Goal: Transaction & Acquisition: Obtain resource

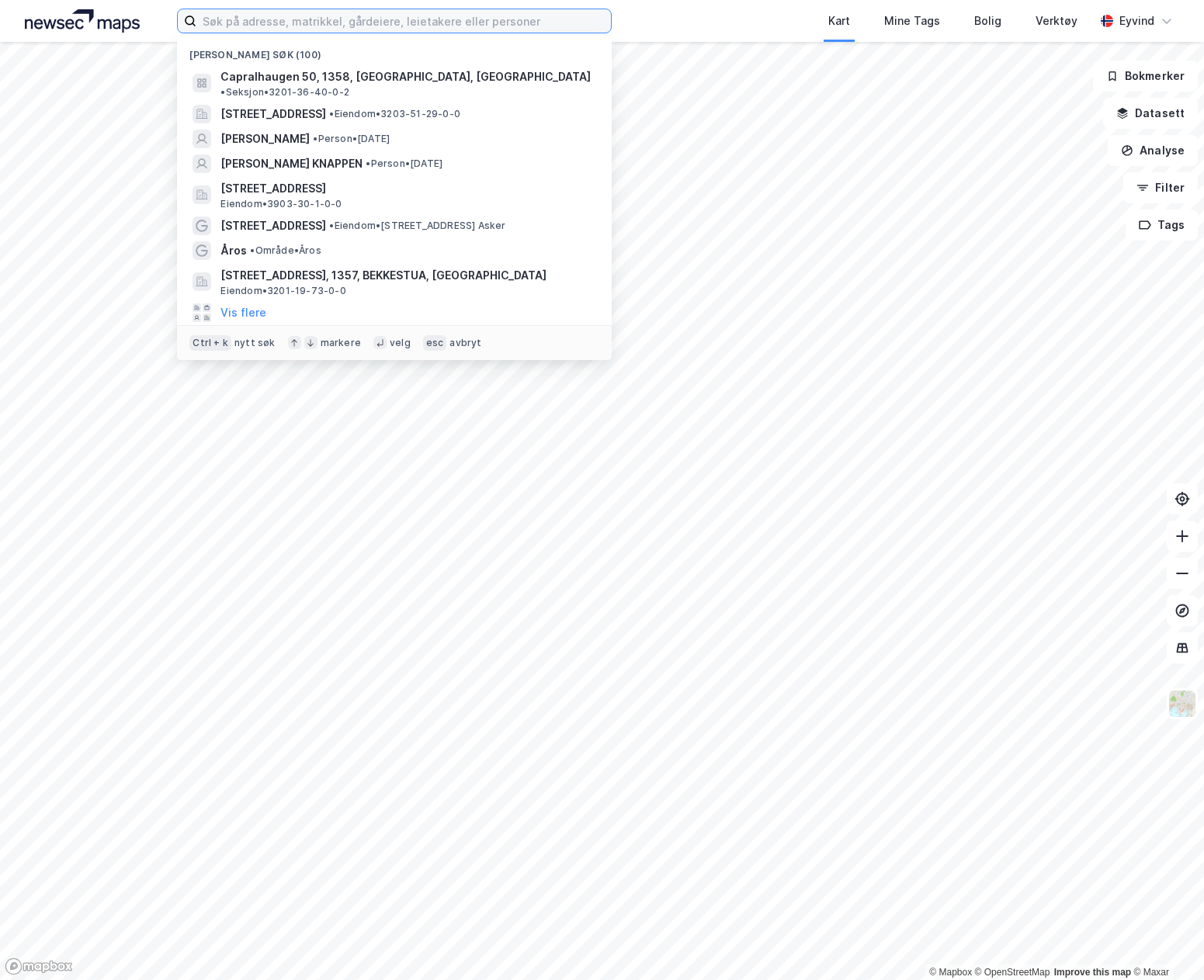
click at [555, 24] on input at bounding box center [404, 20] width 415 height 23
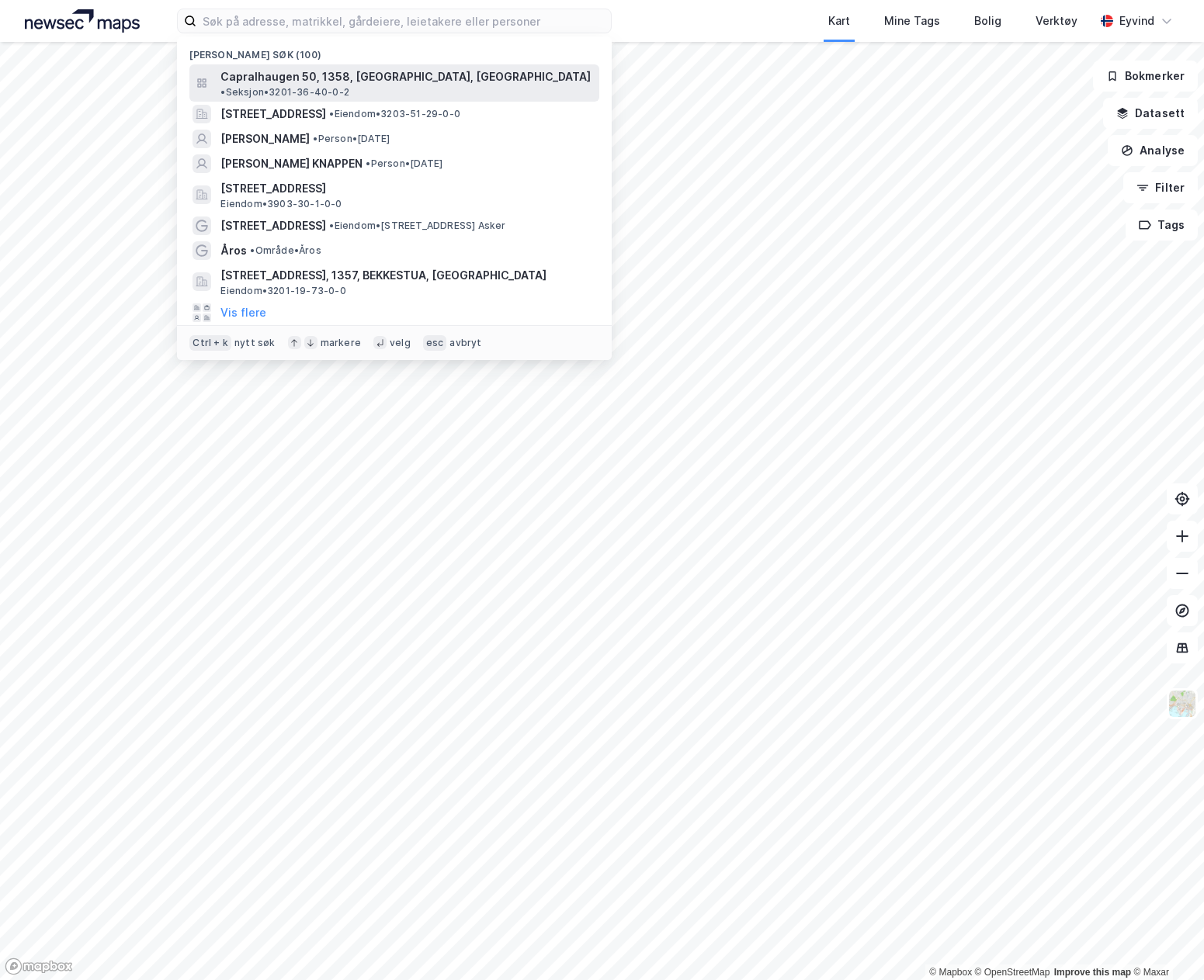
click at [349, 86] on span "• Seksjon • 3201-36-40-0-2" at bounding box center [285, 92] width 129 height 13
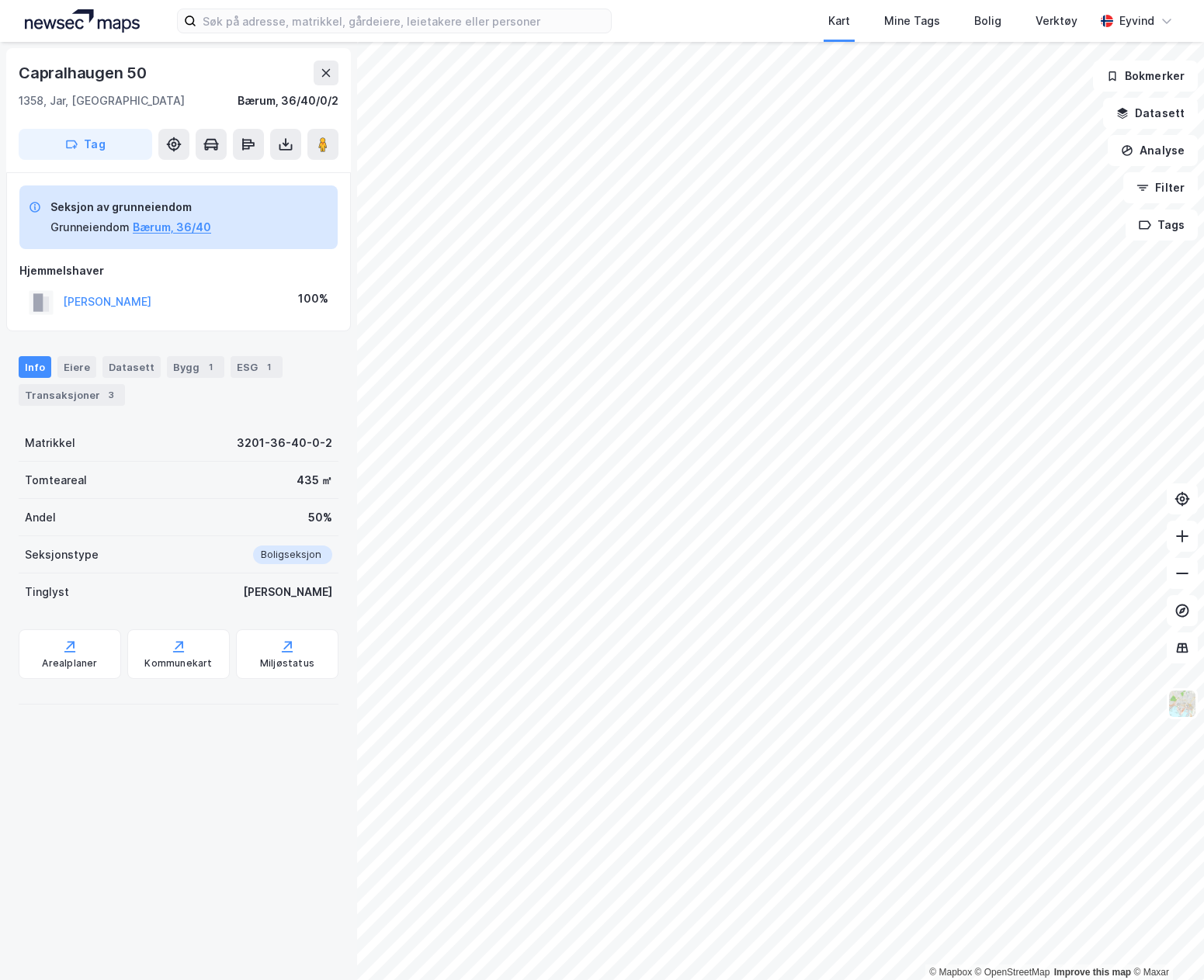
click at [277, 160] on div "Capralhaugen 50 1358, Jar, Akershus Bærum, 36/40/0/2 Tag" at bounding box center [178, 110] width 344 height 124
click at [287, 148] on icon at bounding box center [286, 144] width 15 height 15
click at [270, 177] on div "Last ned grunnbok" at bounding box center [218, 175] width 165 height 25
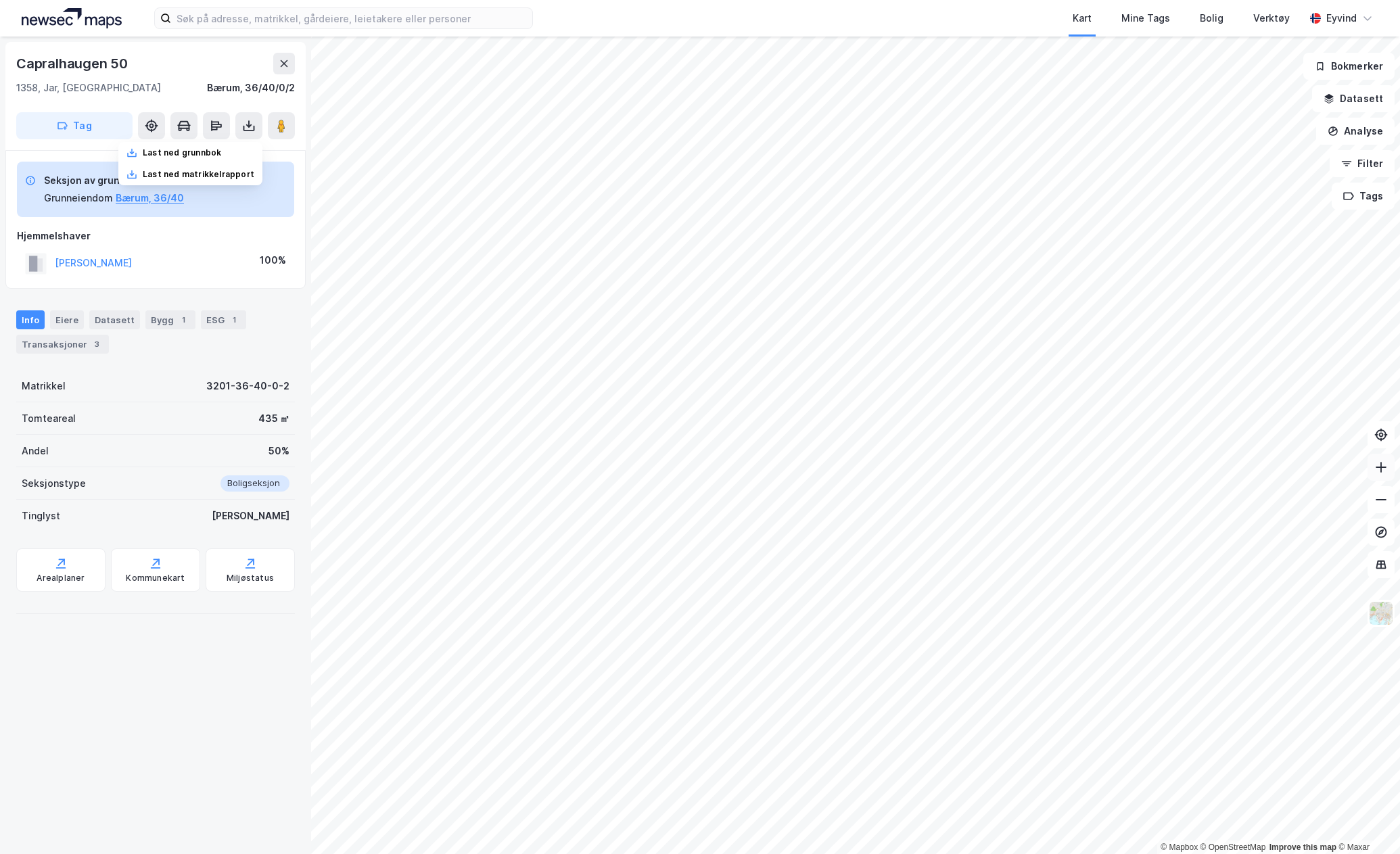
click at [1048, 463] on icon at bounding box center [1381, 467] width 13 height 13
click at [248, 131] on icon at bounding box center [249, 126] width 13 height 13
click at [233, 152] on div "Last ned grunnbok" at bounding box center [190, 152] width 144 height 21
click at [173, 18] on input at bounding box center [352, 18] width 361 height 20
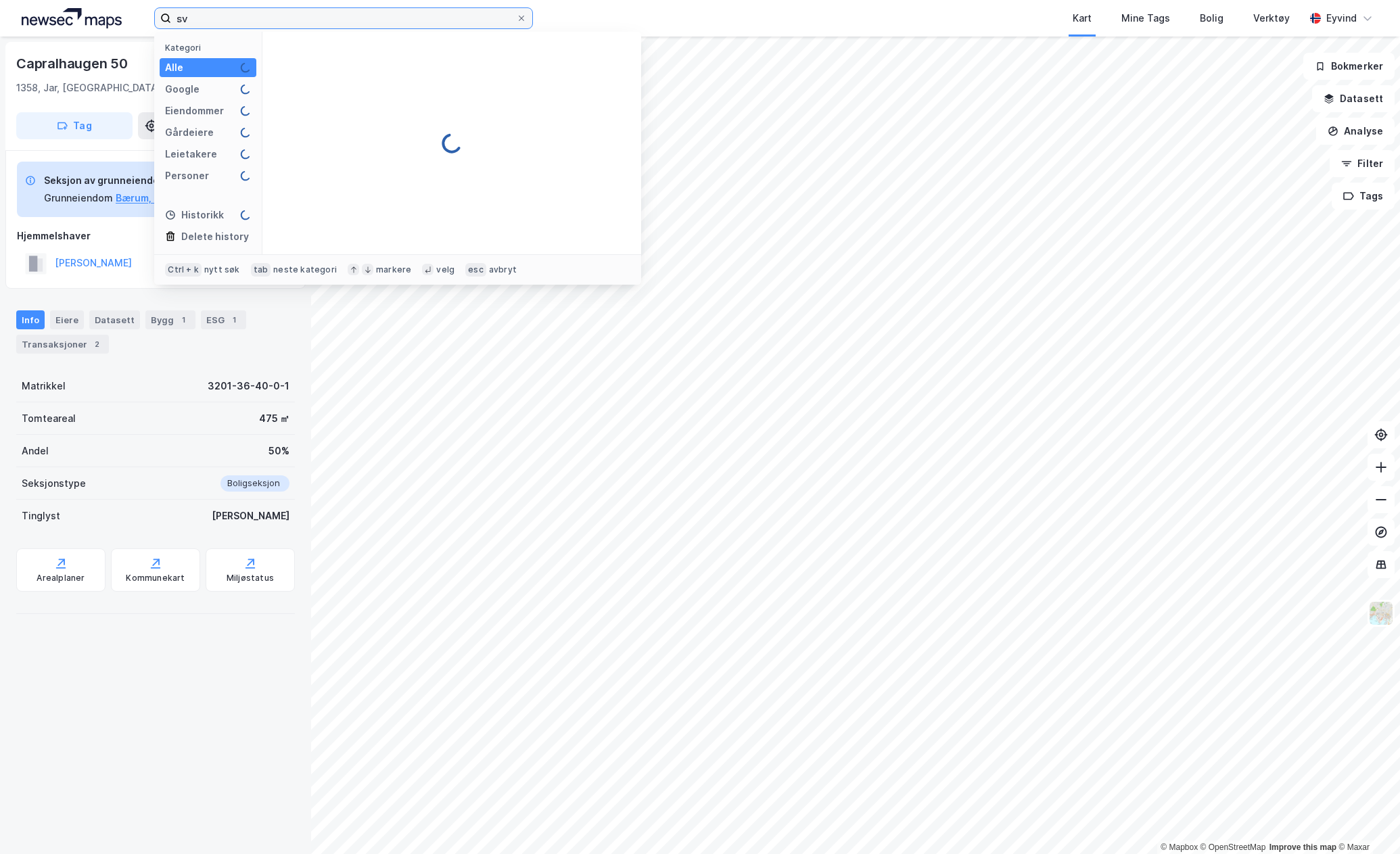
type input "s"
type input "beate folkestad habhab"
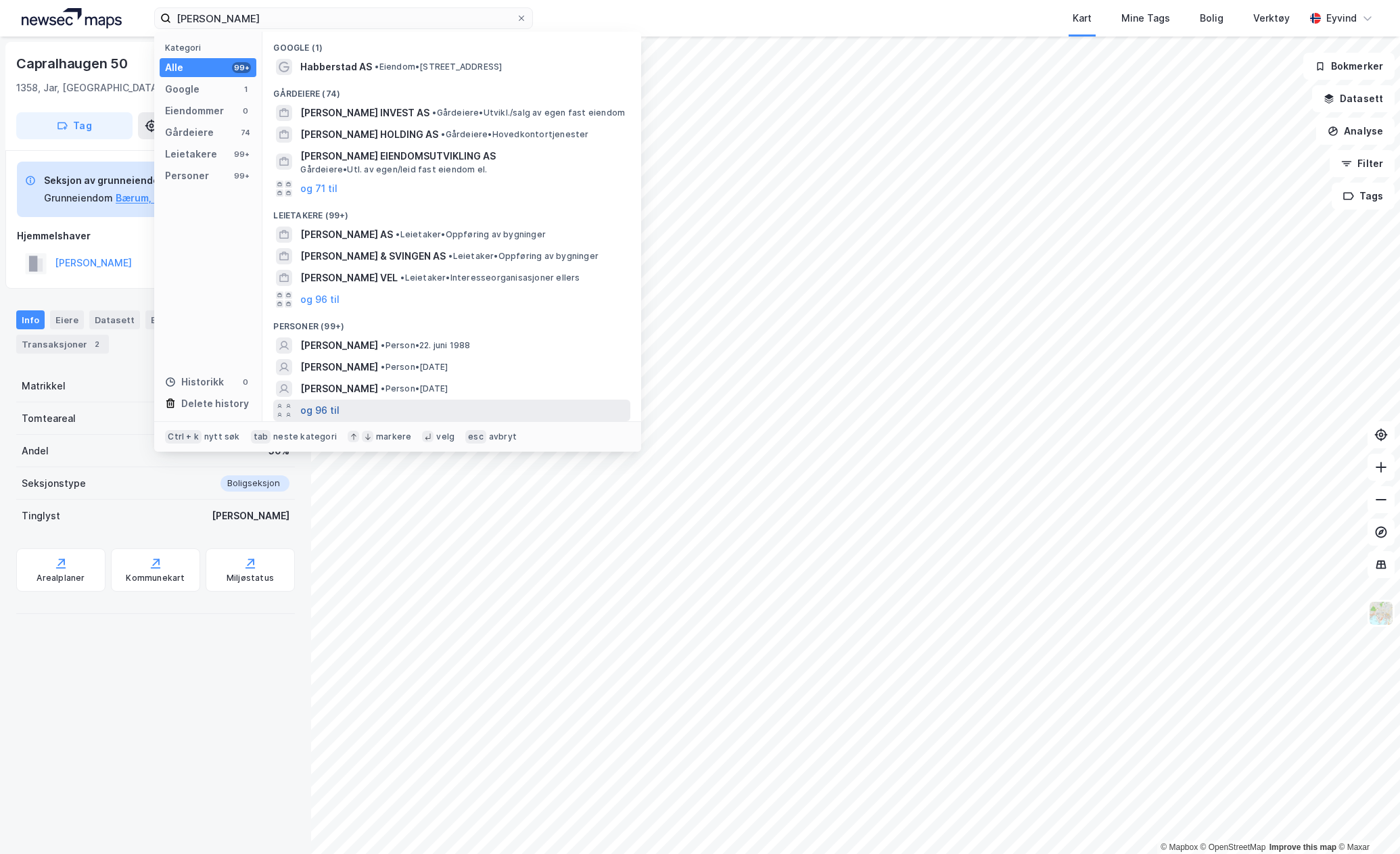
click at [331, 405] on button "og 96 til" at bounding box center [319, 411] width 39 height 16
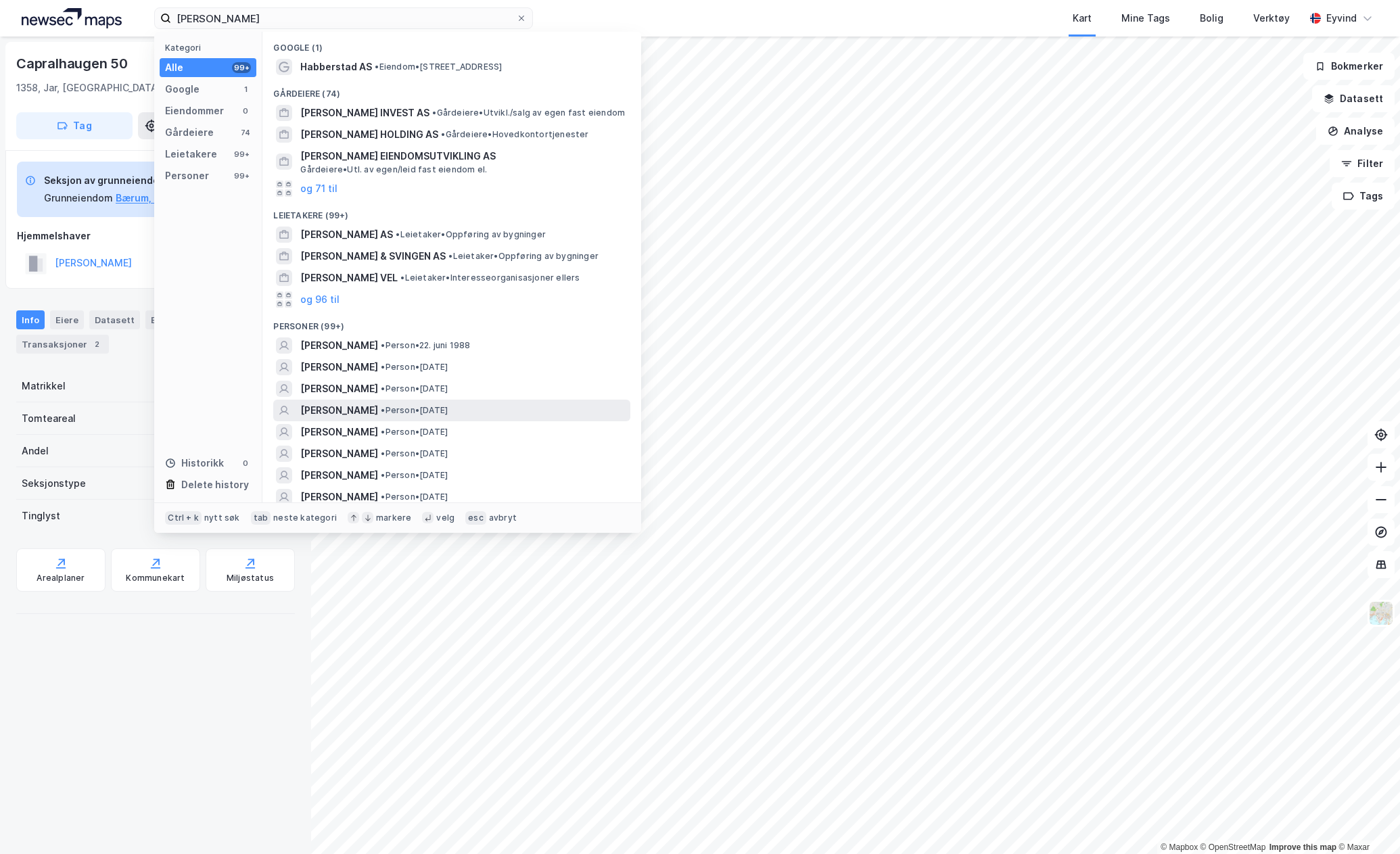
click at [511, 410] on div "BEATE FOLKESTAD • Person • 13. juli 1961" at bounding box center [463, 411] width 327 height 16
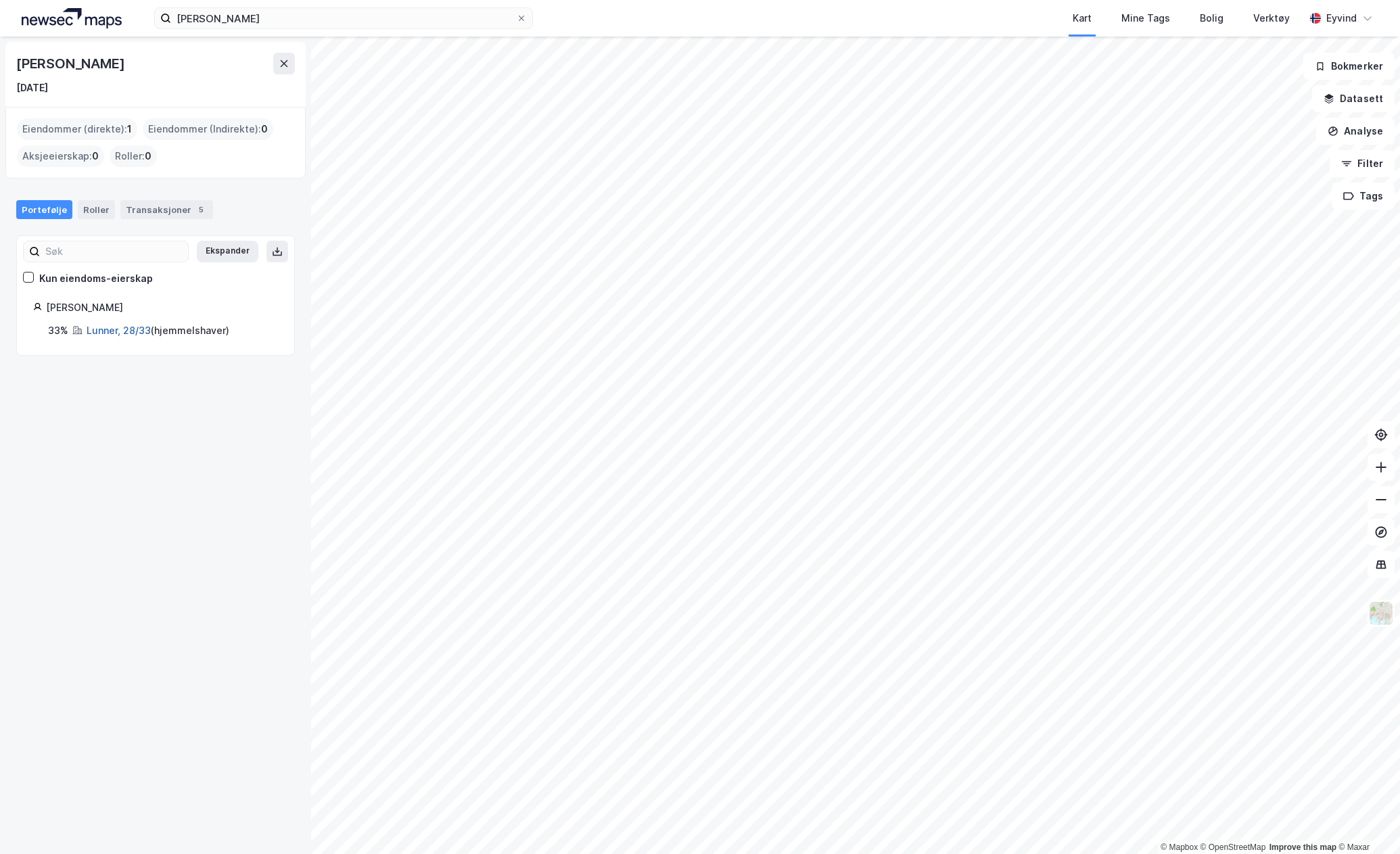
click at [127, 332] on link "Lunner, 28/33" at bounding box center [118, 330] width 64 height 12
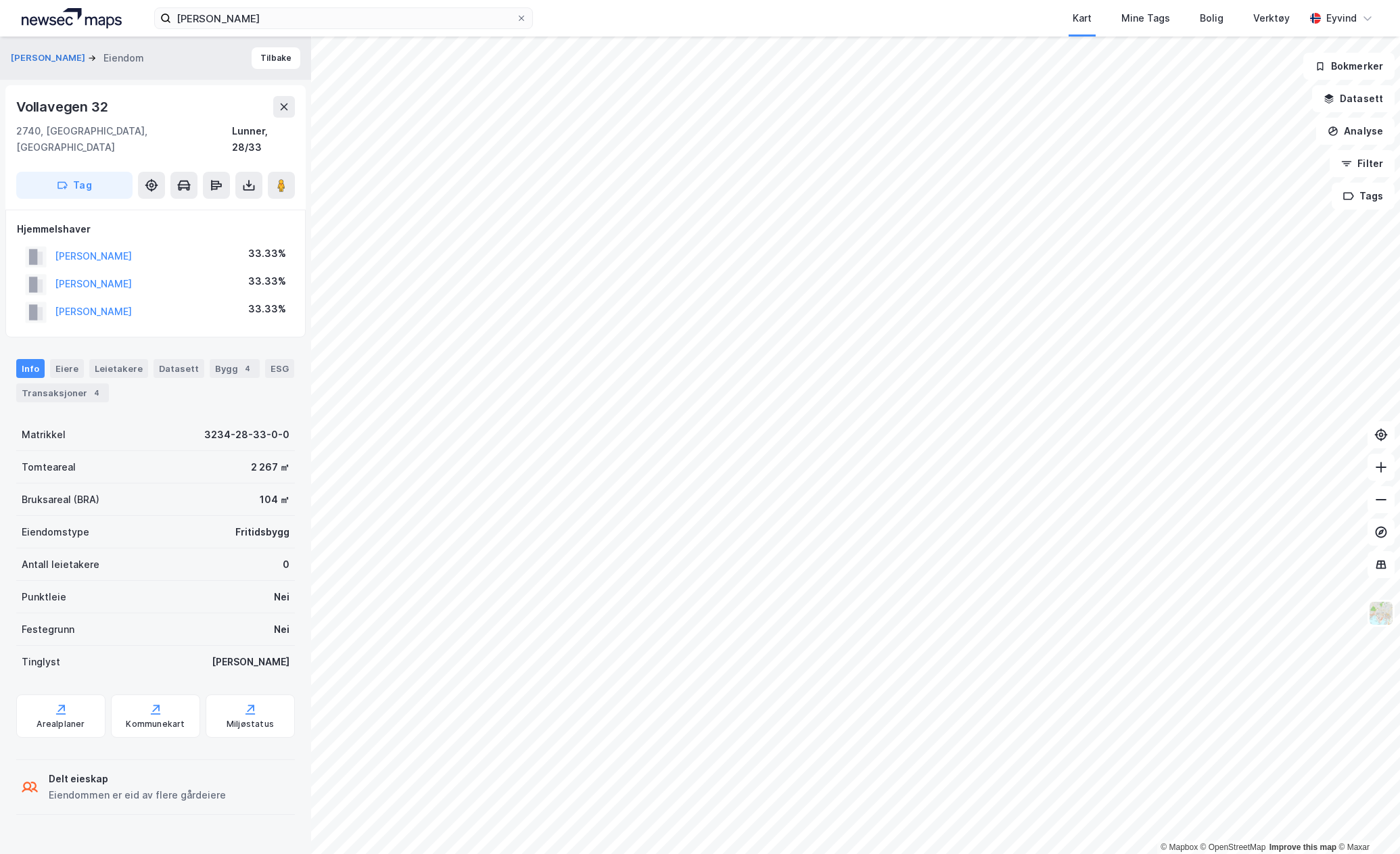
click at [256, 185] on div "Vollavegen 32 2740, Roa, Akershus Lunner, 28/33 Tag" at bounding box center [155, 147] width 300 height 124
click at [244, 179] on icon at bounding box center [249, 185] width 13 height 13
click at [239, 202] on div "Last ned grunnbok" at bounding box center [190, 212] width 144 height 21
click at [1048, 496] on button at bounding box center [1381, 499] width 27 height 27
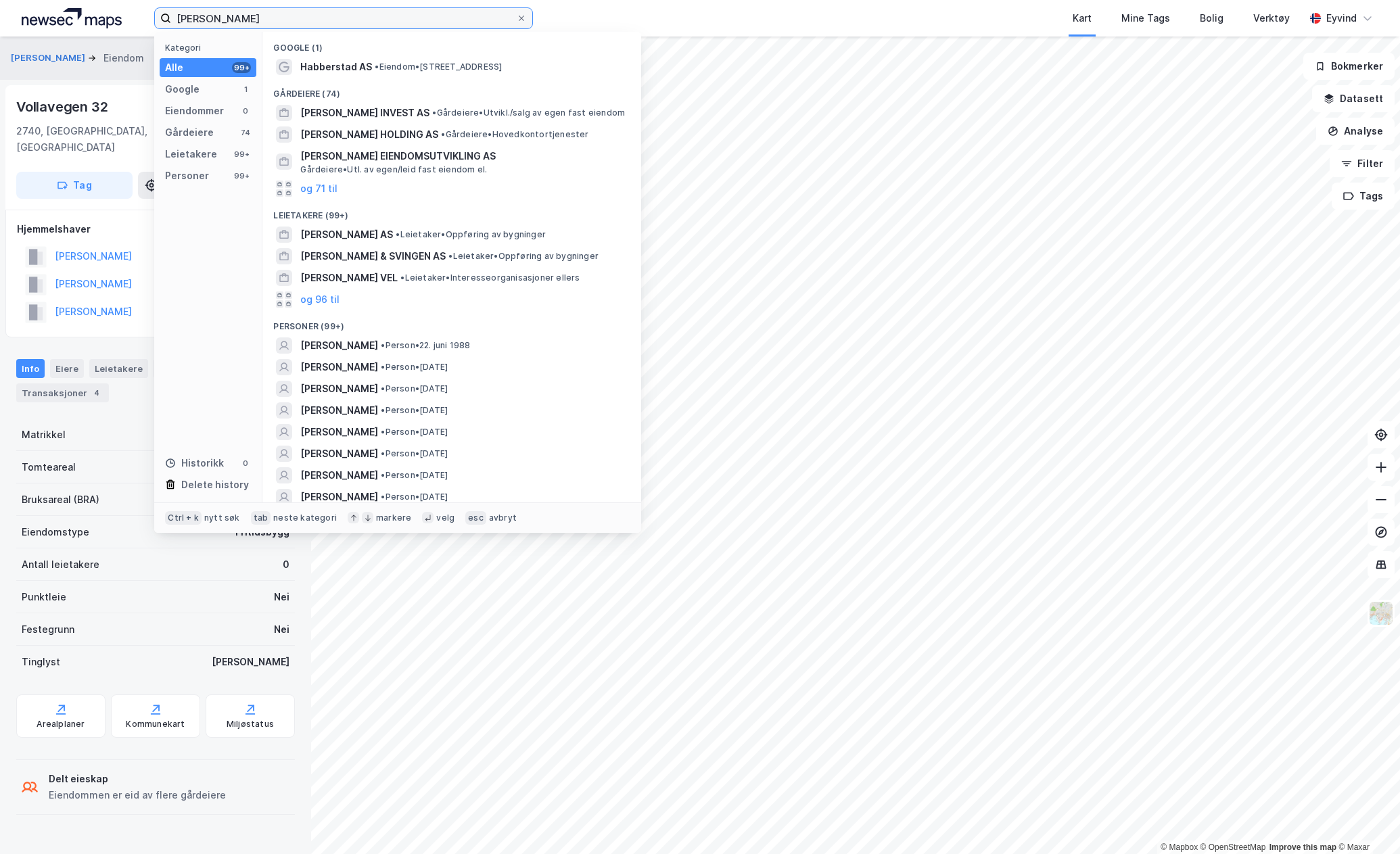
drag, startPoint x: 304, startPoint y: 20, endPoint x: 100, endPoint y: -1, distance: 205.1
click at [100, 0] on html "beate folkestad habhab Kategori Alle 99+ Google 1 Eiendommer 0 Gårdeiere 74 Lei…" at bounding box center [700, 427] width 1400 height 854
click at [448, 412] on span "• Person • 13. juli 1961" at bounding box center [414, 410] width 67 height 11
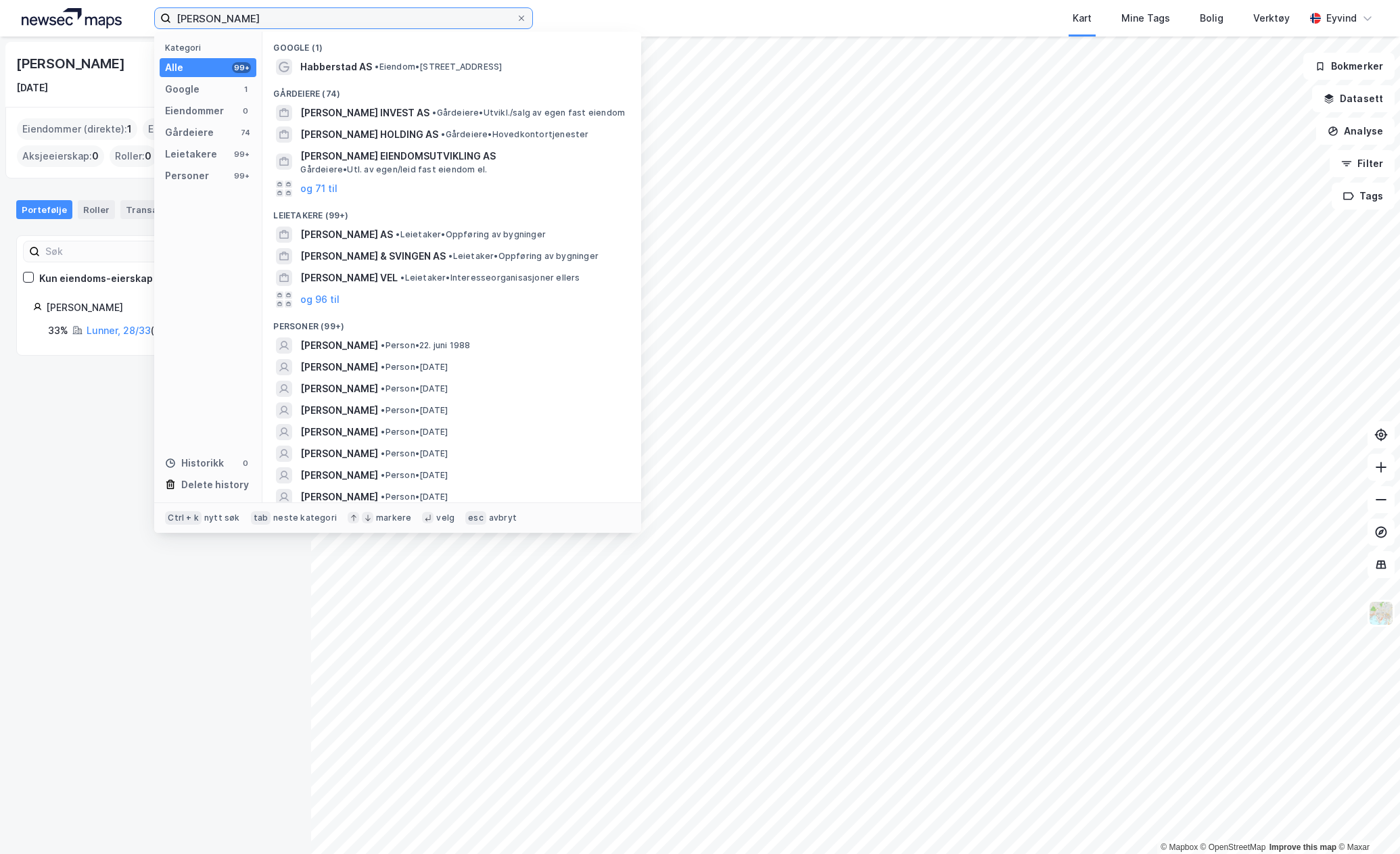
drag, startPoint x: 310, startPoint y: 12, endPoint x: 109, endPoint y: 24, distance: 201.4
click at [93, 24] on div "beate folkestad habhab Kategori Alle 99+ Google 1 Eiendommer 0 Gårdeiere 74 Lei…" at bounding box center [700, 18] width 1400 height 36
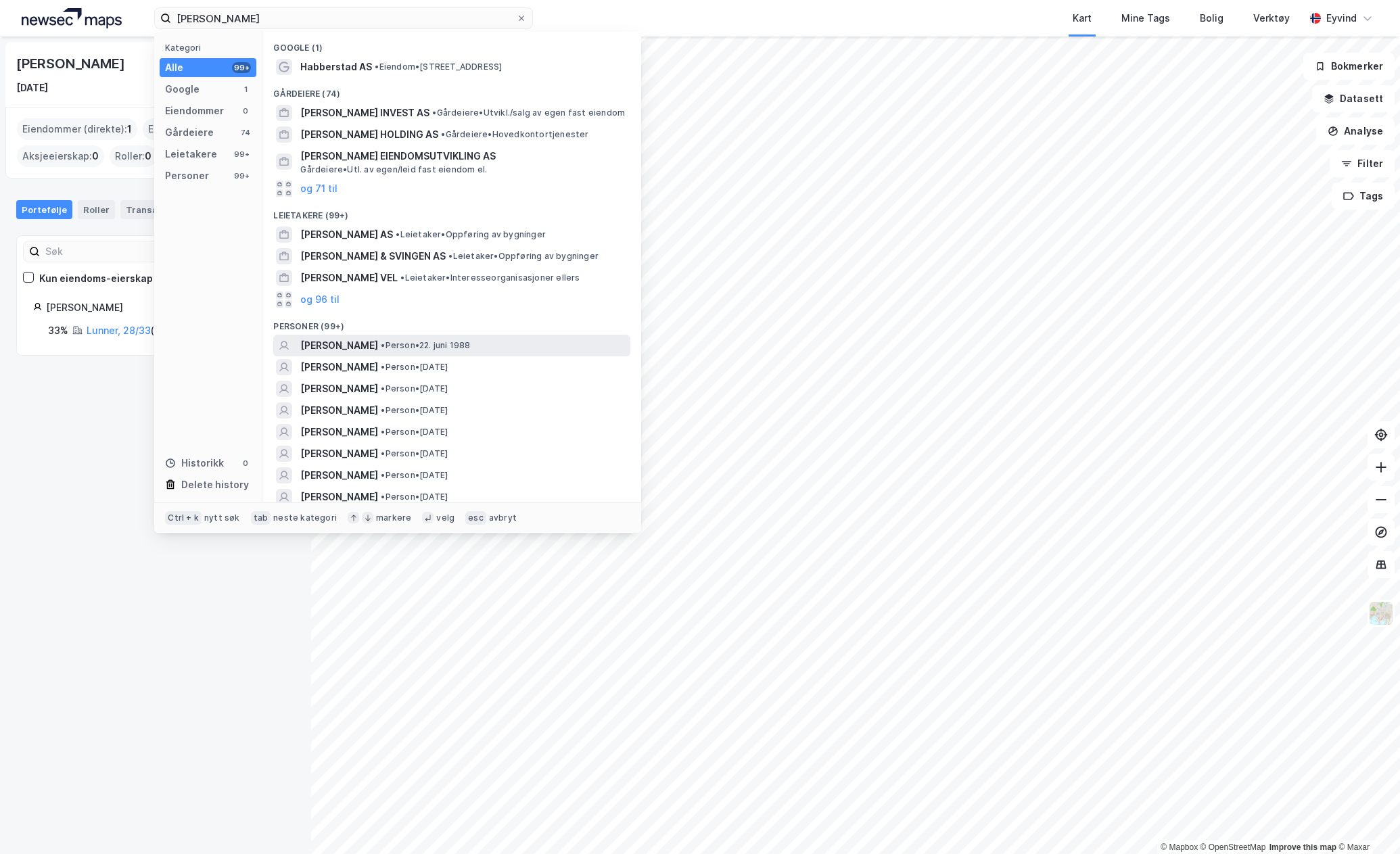
click at [365, 344] on span "[PERSON_NAME]" at bounding box center [338, 346] width 78 height 16
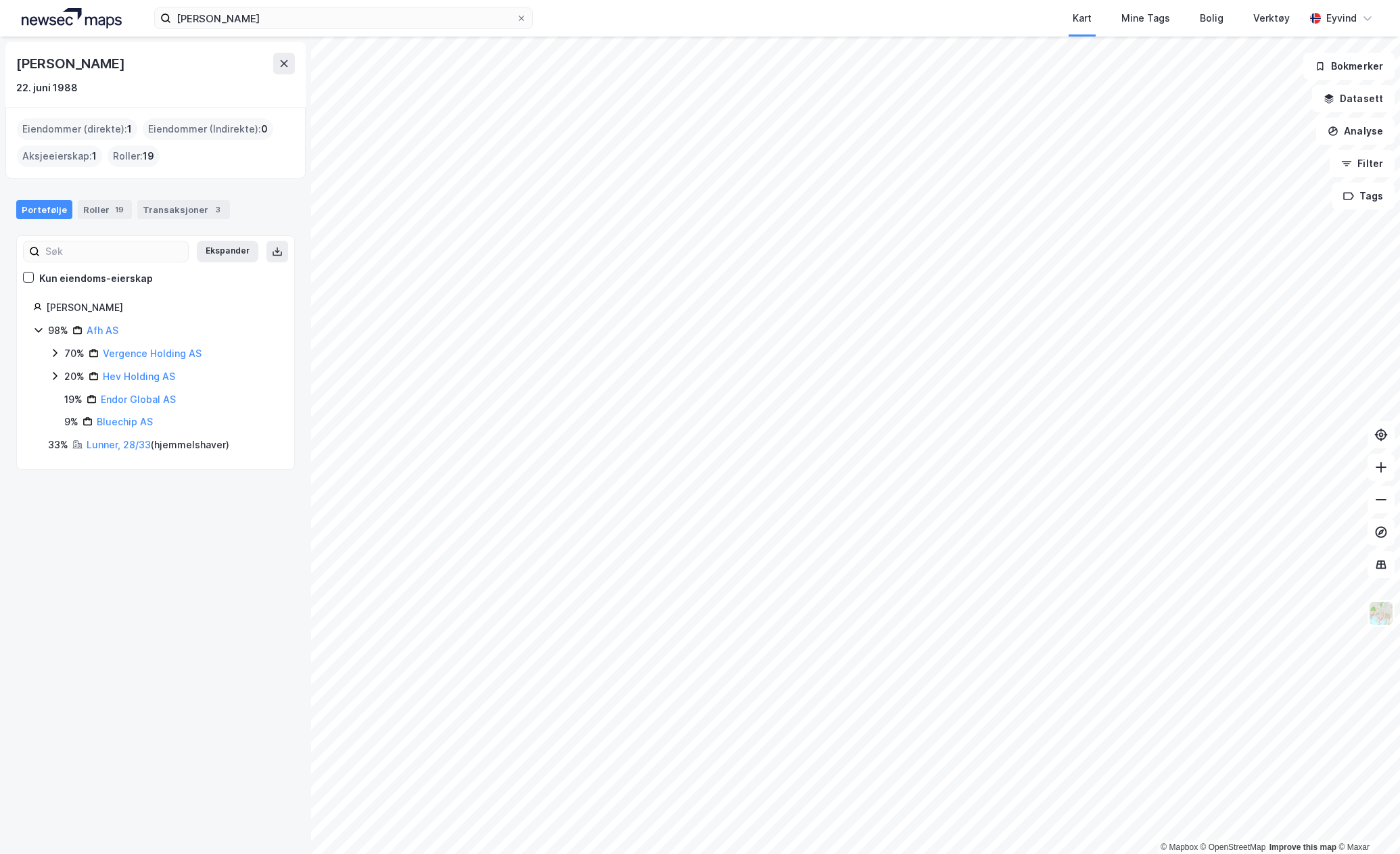
click at [106, 125] on div "Eiendommer (direkte) : 1" at bounding box center [77, 129] width 120 height 21
click at [55, 375] on icon at bounding box center [55, 376] width 11 height 11
click at [54, 351] on icon at bounding box center [55, 352] width 11 height 11
click at [69, 378] on icon at bounding box center [71, 376] width 11 height 11
click at [88, 396] on icon at bounding box center [87, 399] width 11 height 11
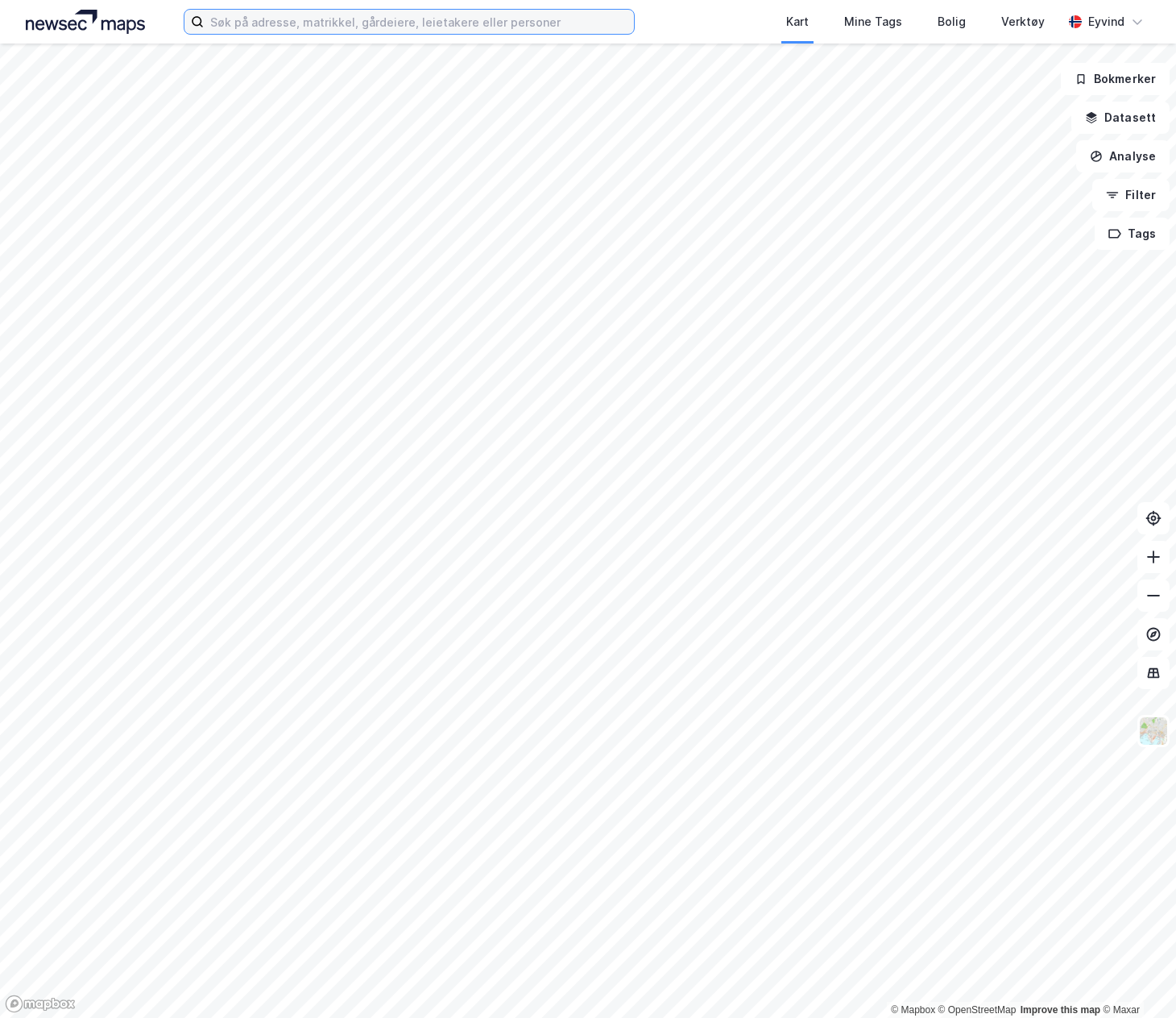
click at [267, 13] on input at bounding box center [419, 21] width 430 height 24
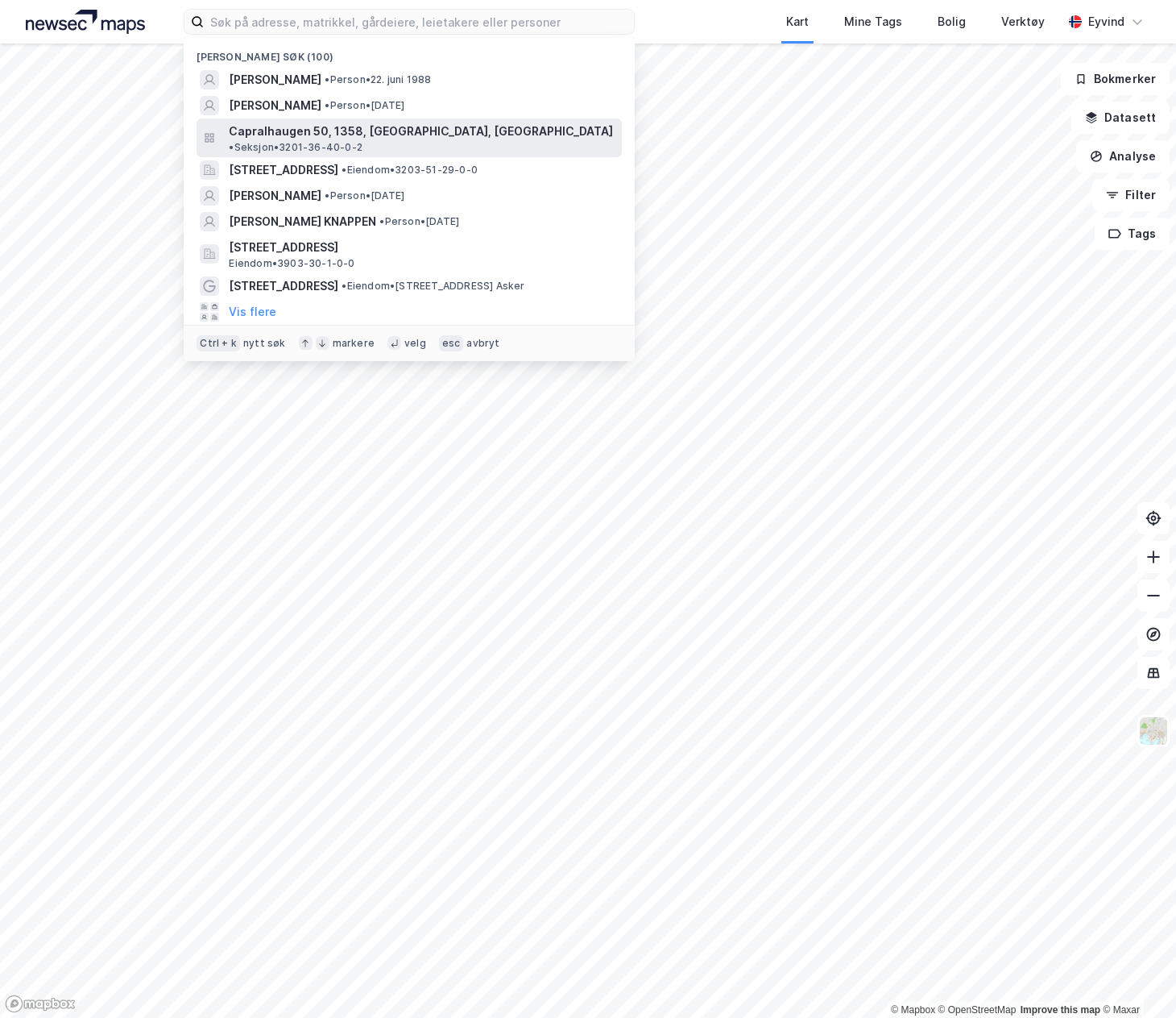
click at [309, 133] on span "Capralhaugen 50, 1358, [GEOGRAPHIC_DATA], [GEOGRAPHIC_DATA]" at bounding box center [421, 131] width 385 height 19
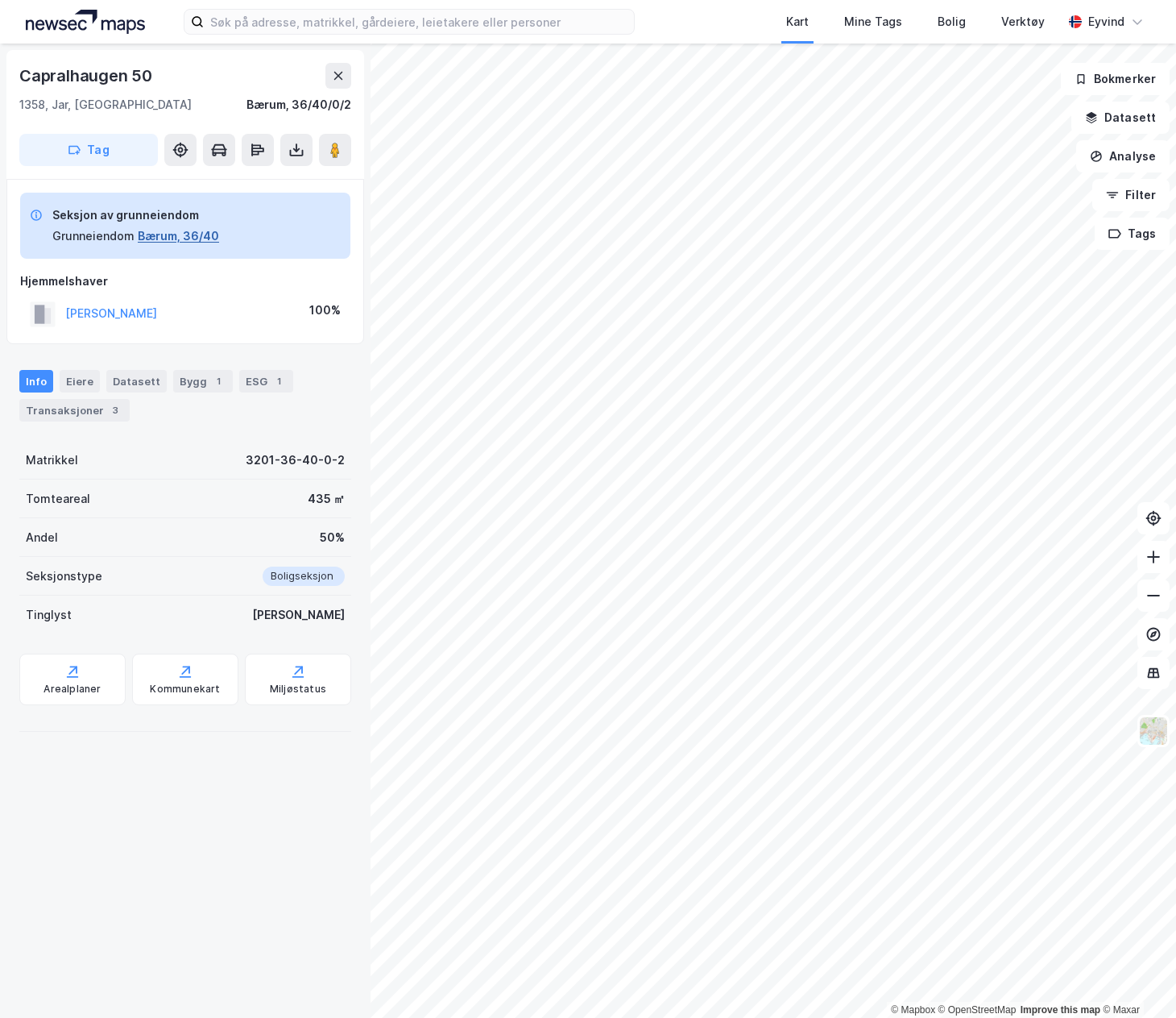
click at [195, 234] on button "Bærum, 36/40" at bounding box center [179, 236] width 81 height 19
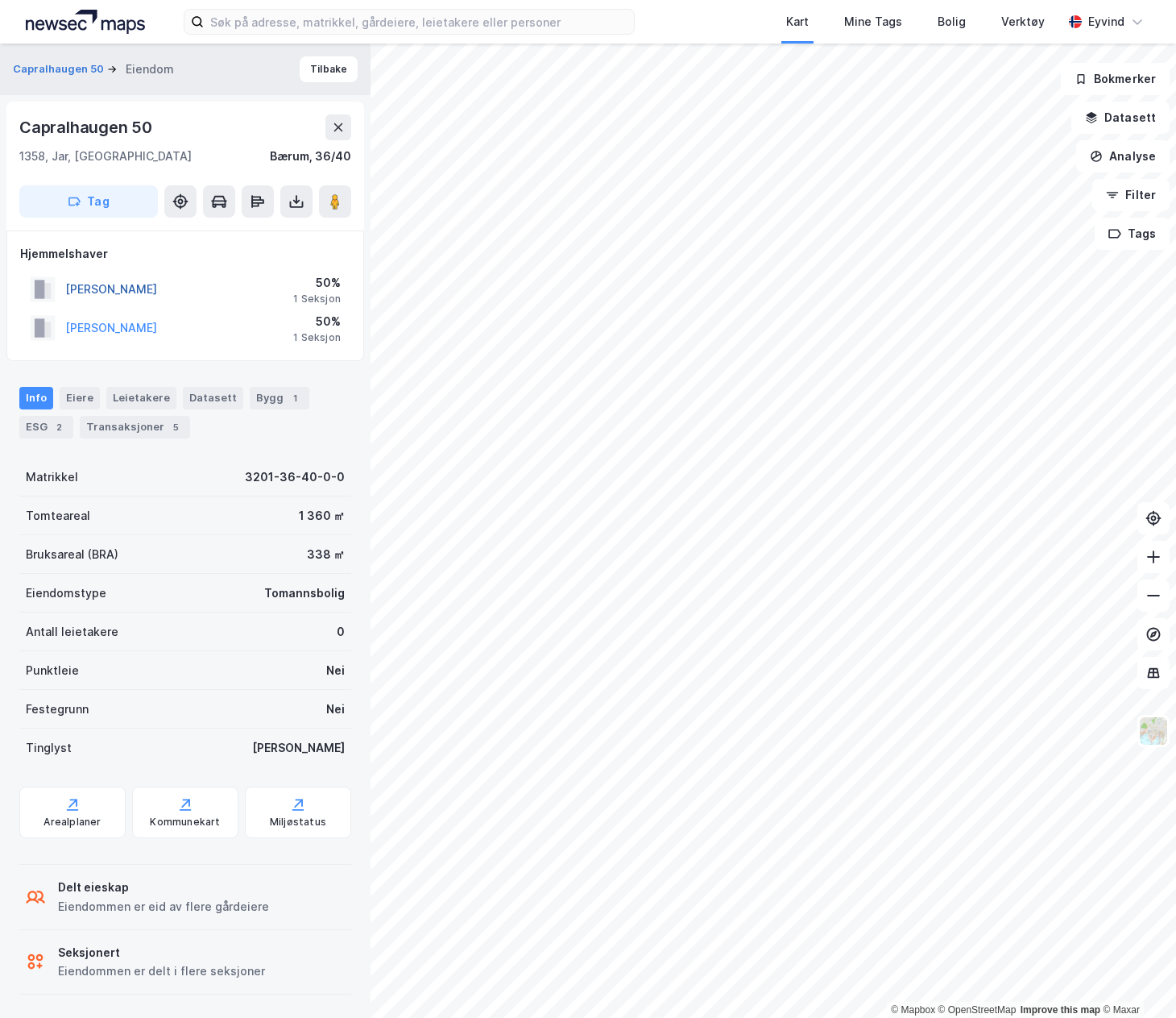
click at [0, 0] on button "FOLKESTAD KJETIL" at bounding box center [0, 0] width 0 height 0
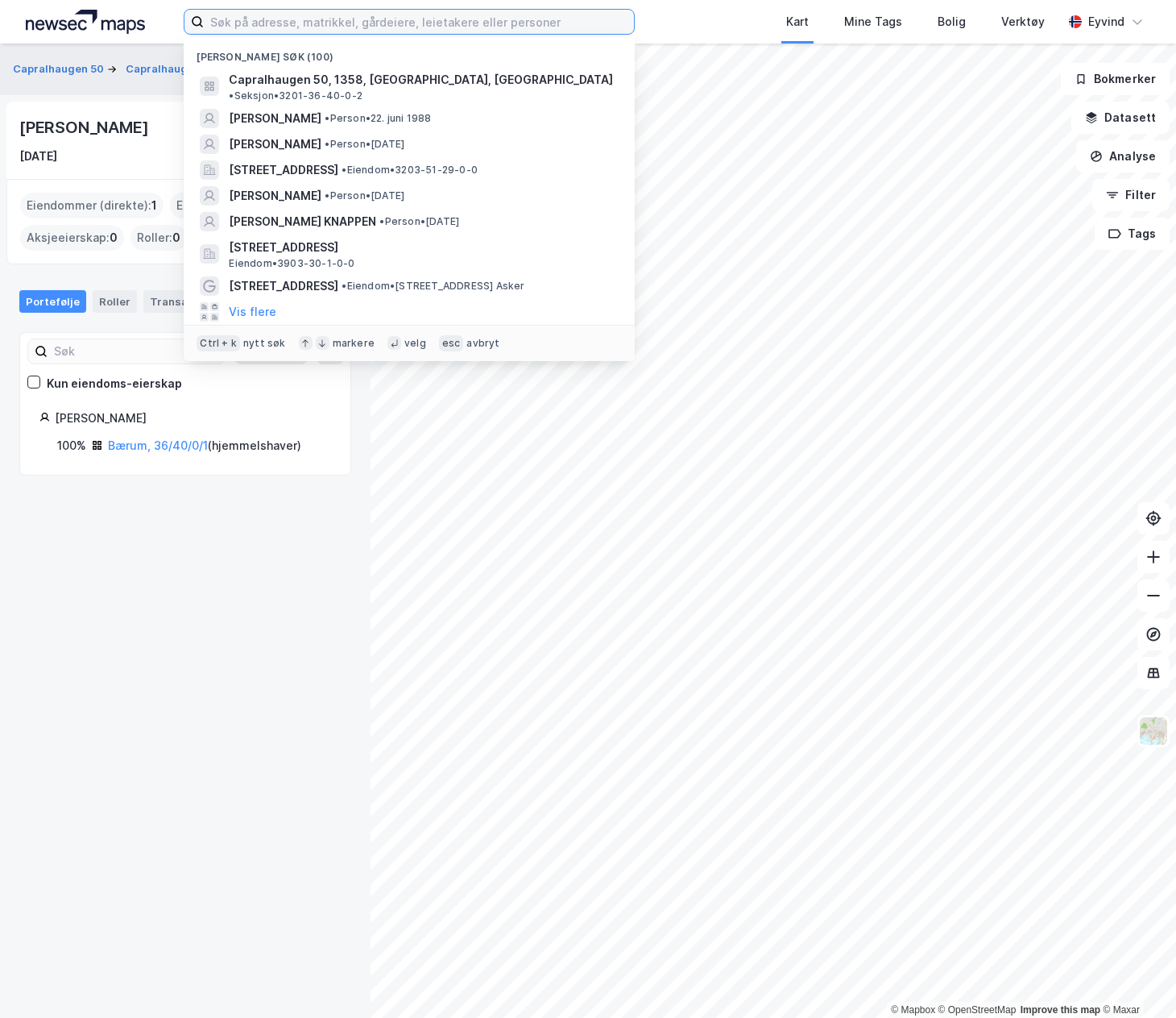
click at [232, 27] on input at bounding box center [419, 21] width 430 height 24
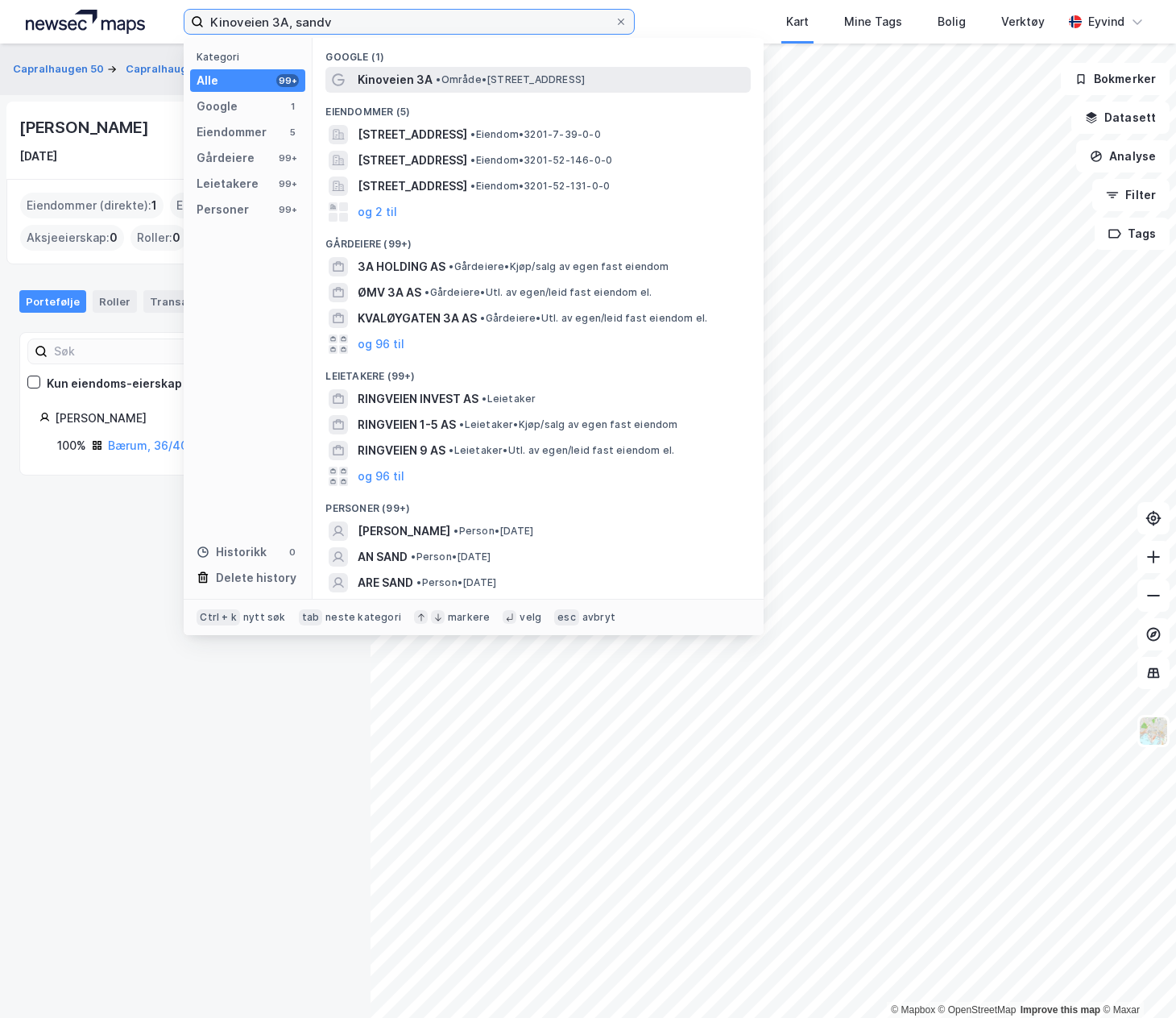
type input "Kinoveien 3A, sandv"
click at [511, 87] on div "Kinoveien 3A • Område • Kinoveien 3A, 1337 Sandvika" at bounding box center [552, 80] width 390 height 19
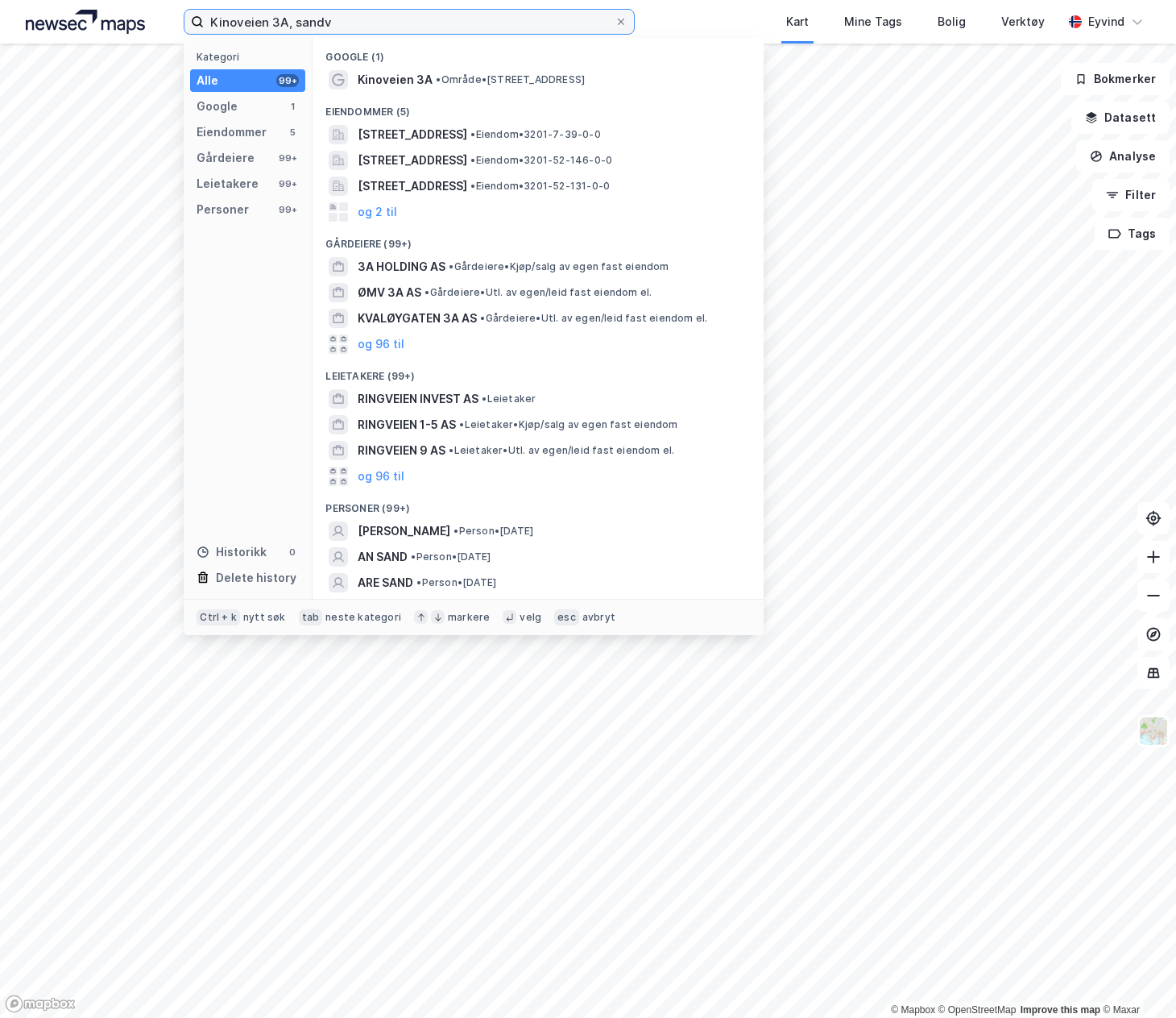
click at [363, 14] on input "Kinoveien 3A, sandv" at bounding box center [409, 21] width 411 height 24
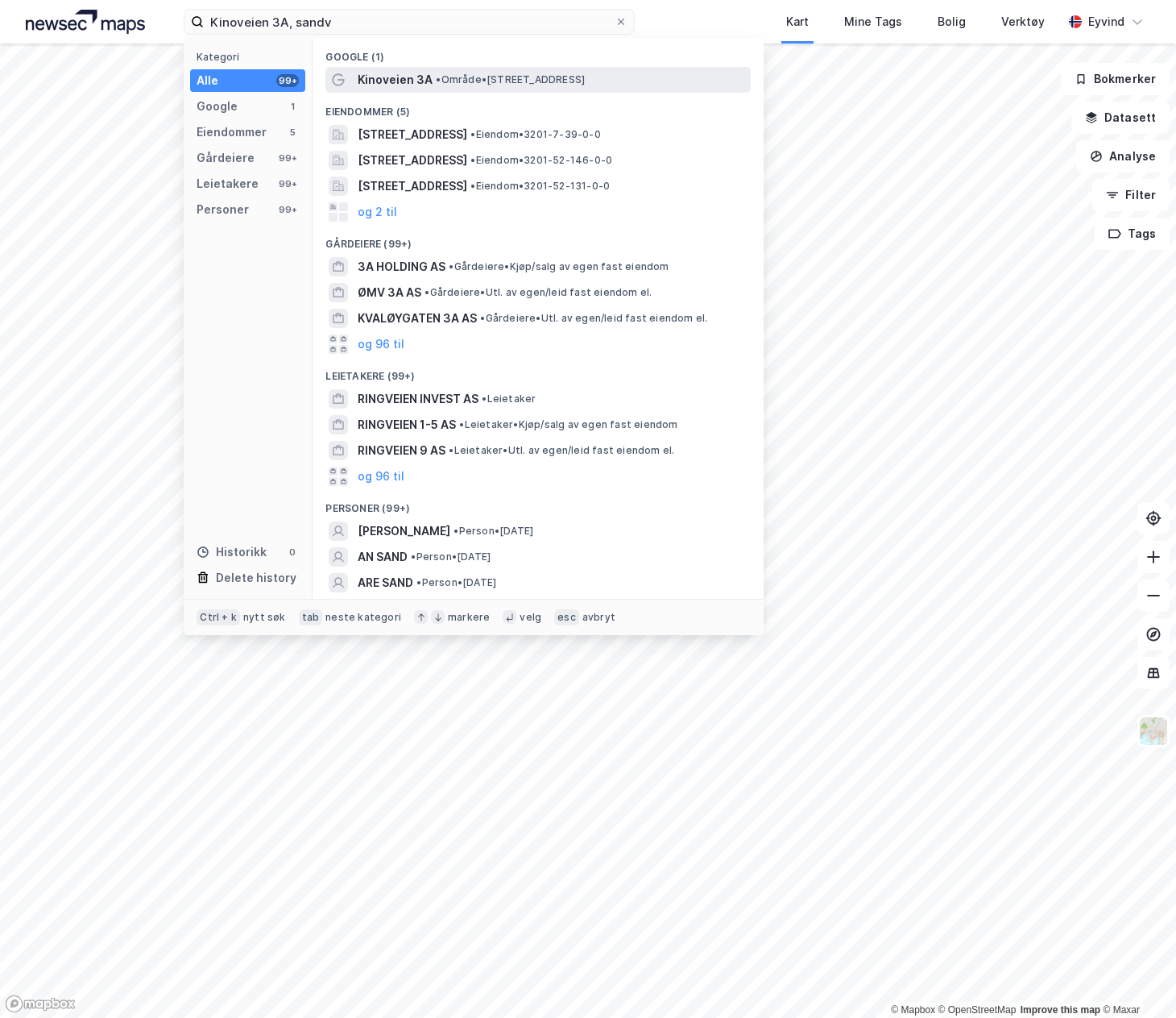
click at [427, 73] on span "Kinoveien 3A" at bounding box center [394, 80] width 75 height 19
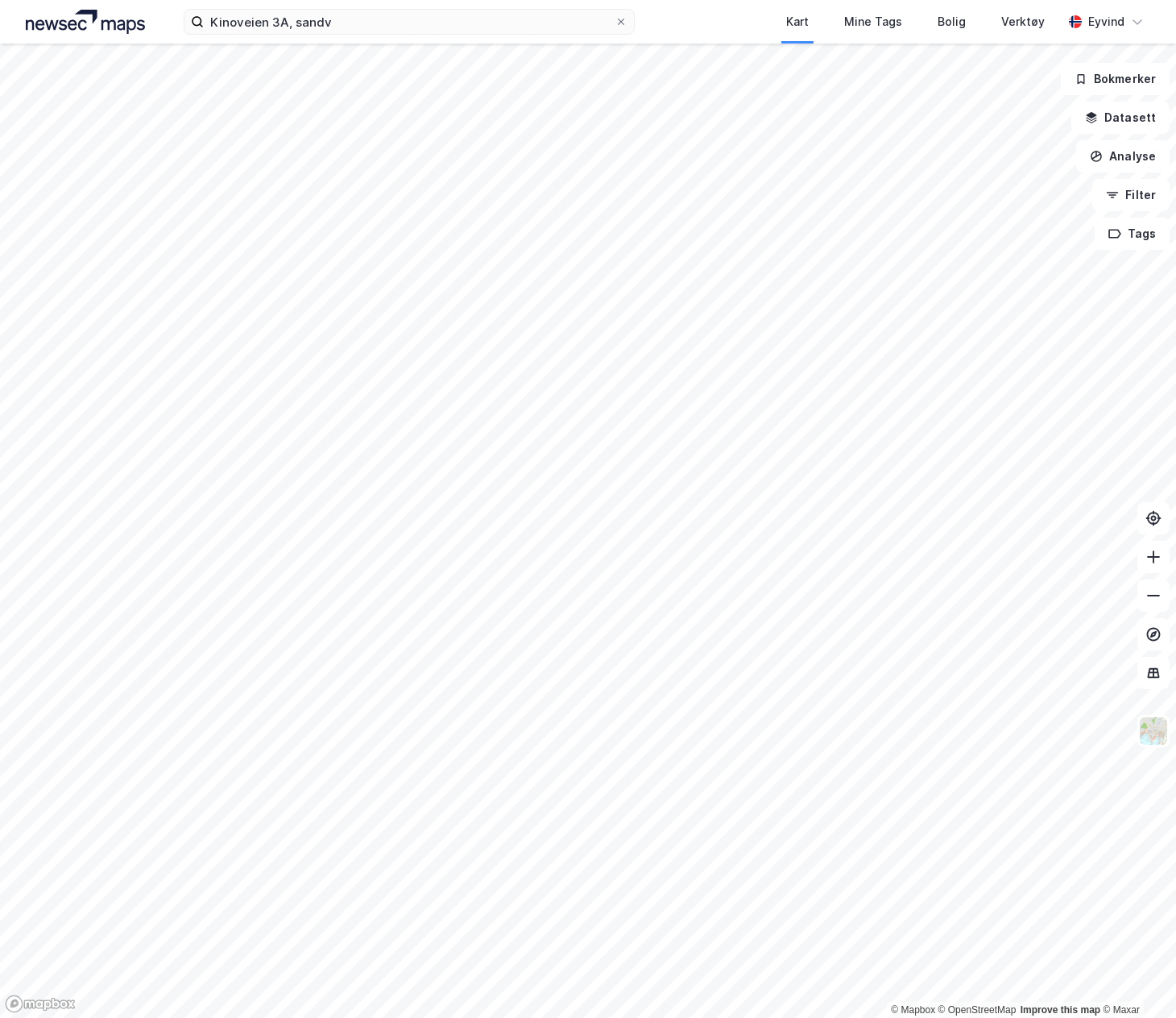
click at [394, 36] on div "Kinoveien 3A, sandv Kart Mine Tags Bolig Verktøy Eyvind" at bounding box center [588, 21] width 1176 height 43
click at [380, 23] on input "Kinoveien 3A, sandv" at bounding box center [409, 21] width 411 height 24
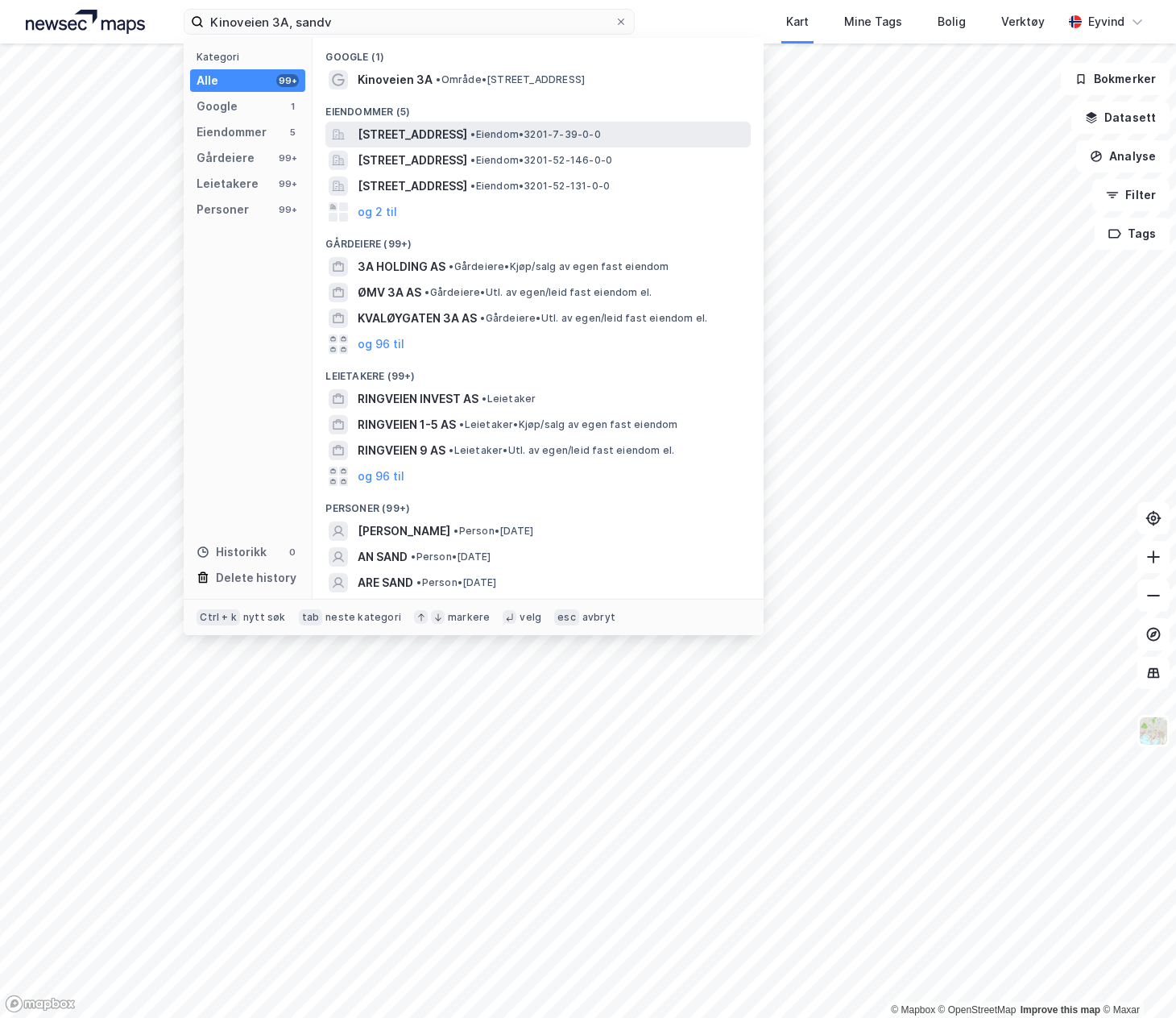
click at [467, 129] on span "[STREET_ADDRESS]" at bounding box center [412, 135] width 109 height 19
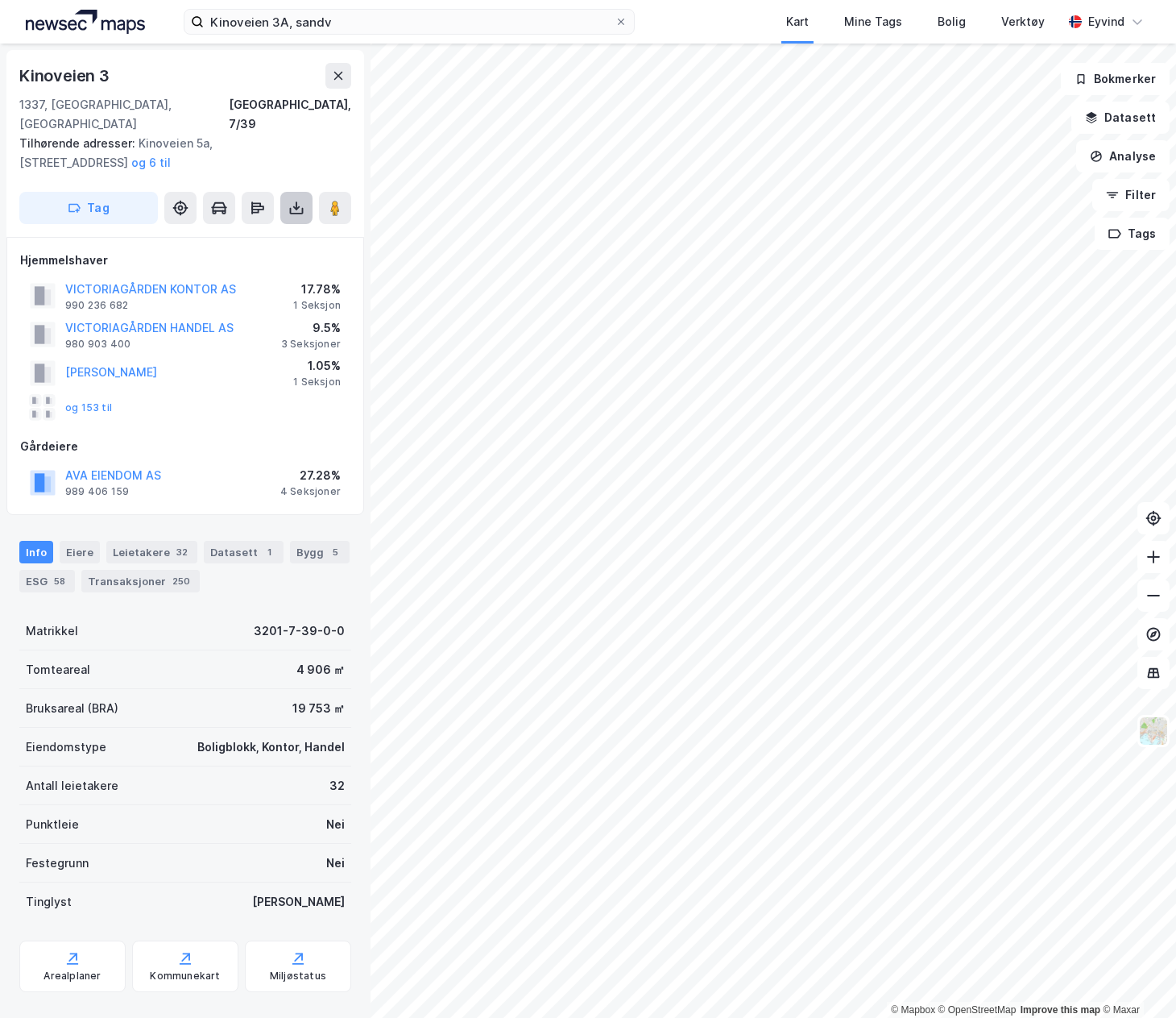
click at [308, 198] on button at bounding box center [297, 208] width 33 height 33
click at [278, 260] on div "Last ned matrikkelrapport" at bounding box center [236, 266] width 133 height 13
drag, startPoint x: 706, startPoint y: 24, endPoint x: 736, endPoint y: 27, distance: 30.1
click at [706, 24] on div "Kinoveien 3A, sandv Kart Mine Tags Bolig Verktøy Eyvind" at bounding box center [588, 21] width 1176 height 43
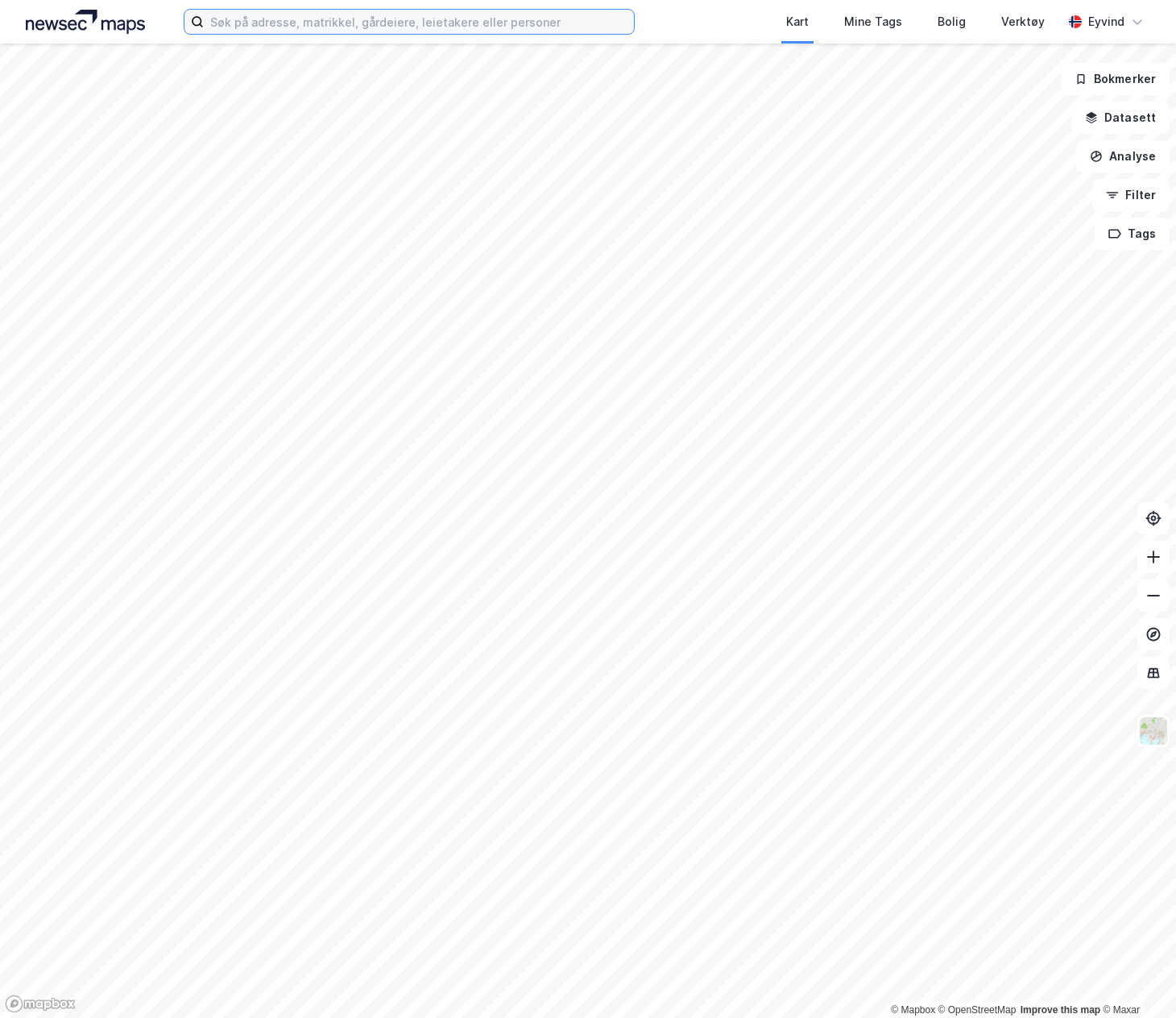
click at [291, 20] on input at bounding box center [419, 21] width 430 height 24
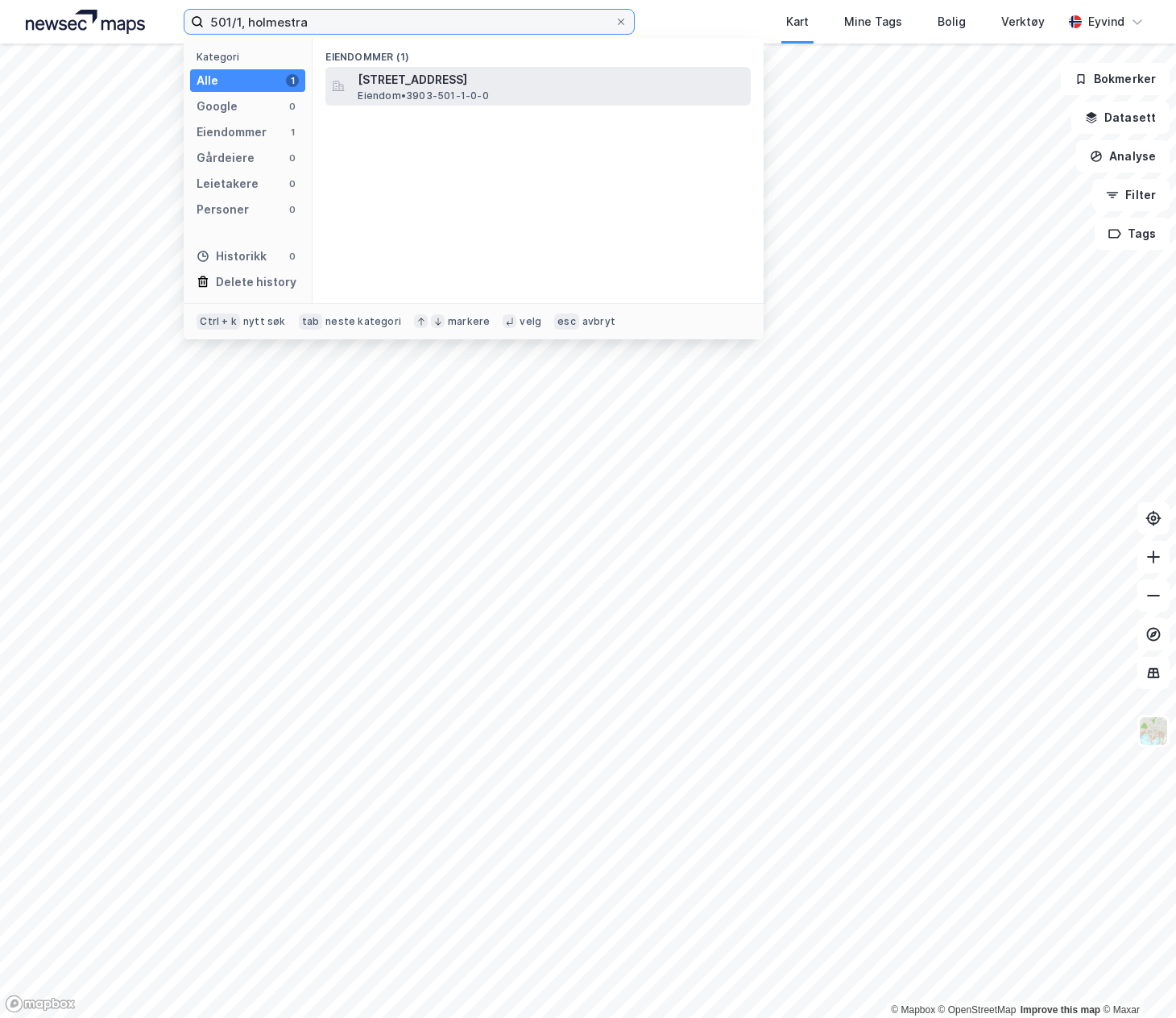
type input "501/1, holmestra"
click at [445, 72] on span "[STREET_ADDRESS]" at bounding box center [550, 80] width 386 height 19
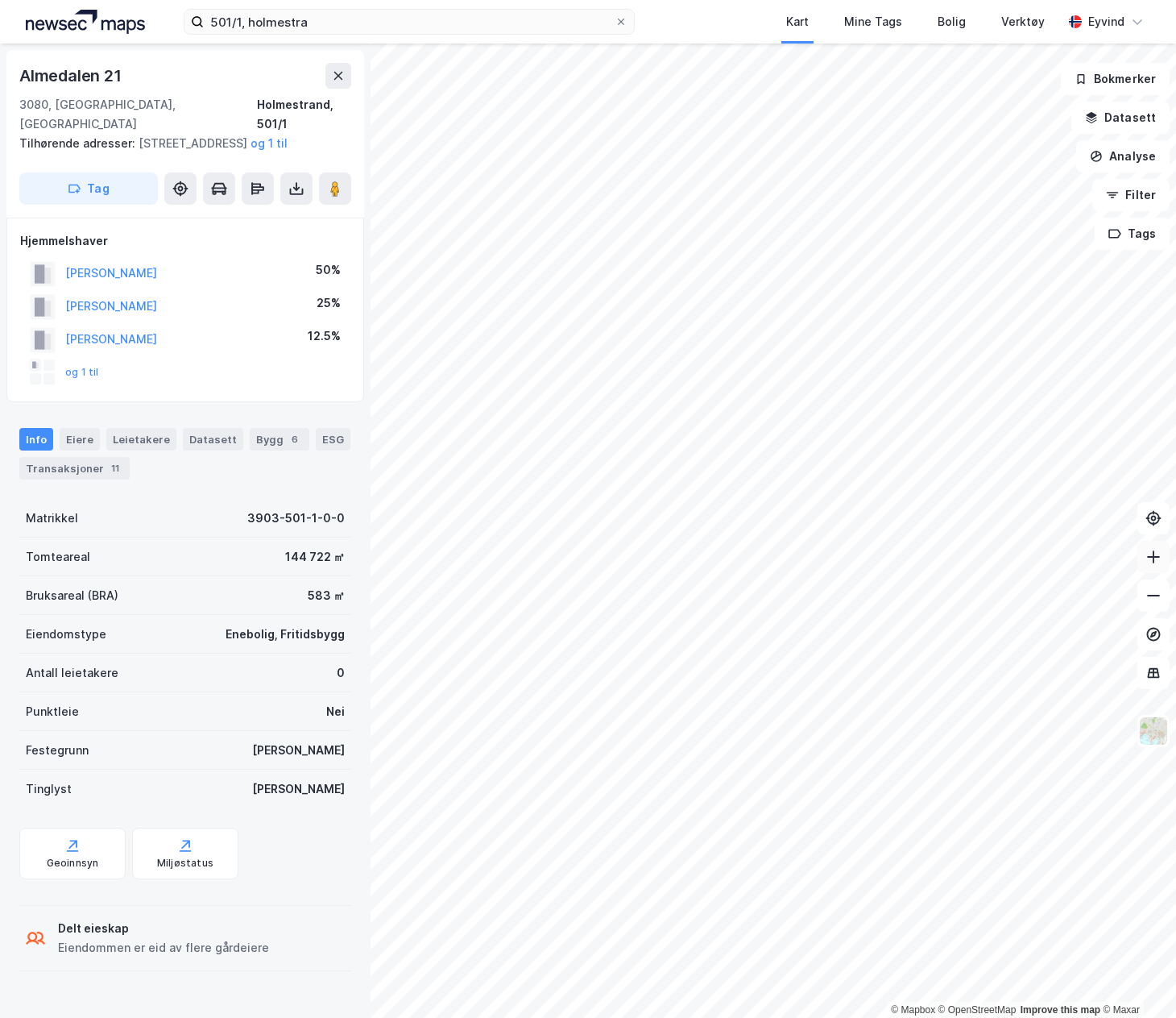
click at [1155, 570] on button at bounding box center [1153, 557] width 33 height 33
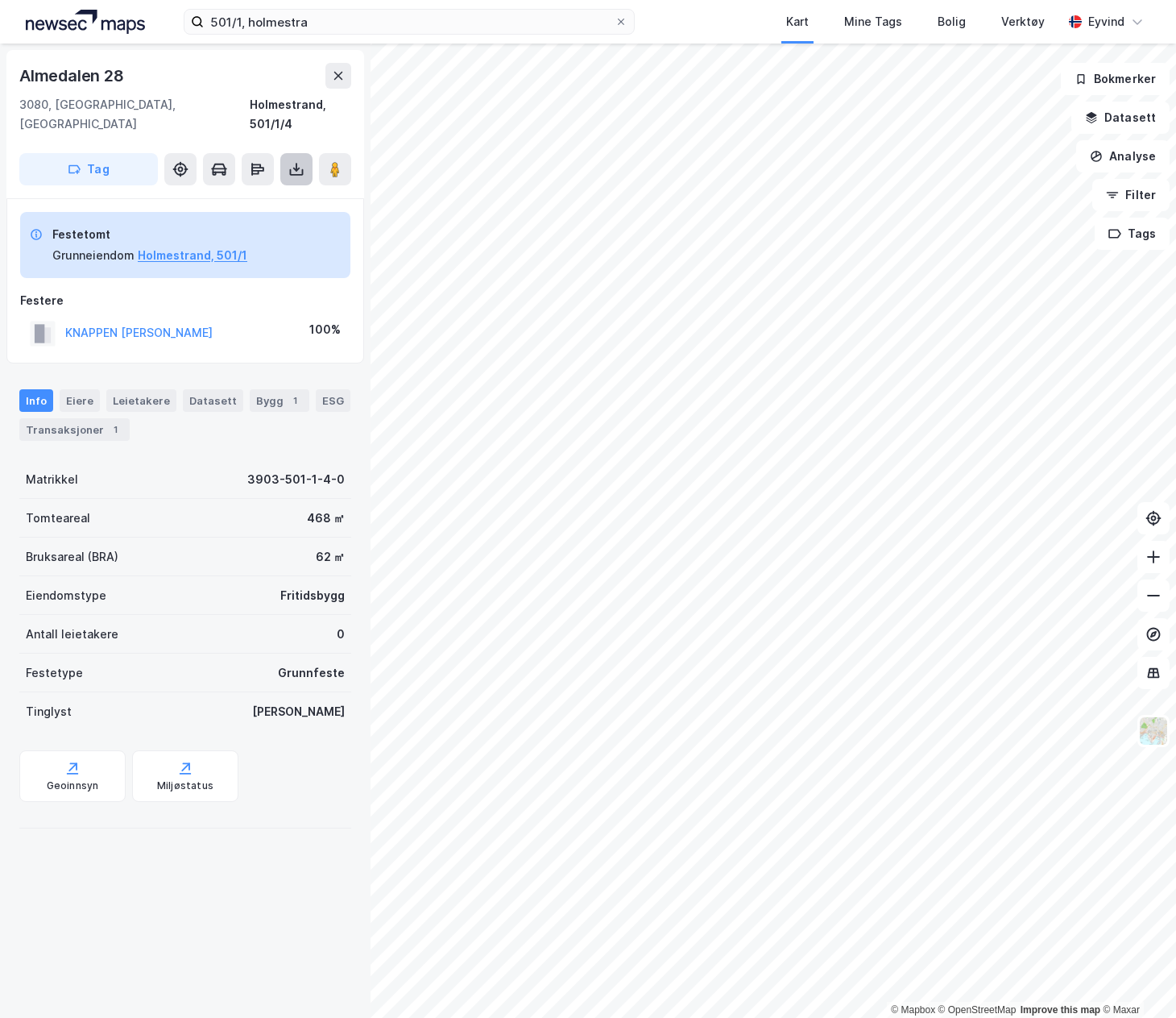
click at [299, 161] on icon at bounding box center [297, 169] width 16 height 16
click at [292, 188] on div "Last ned grunnbok" at bounding box center [226, 201] width 172 height 26
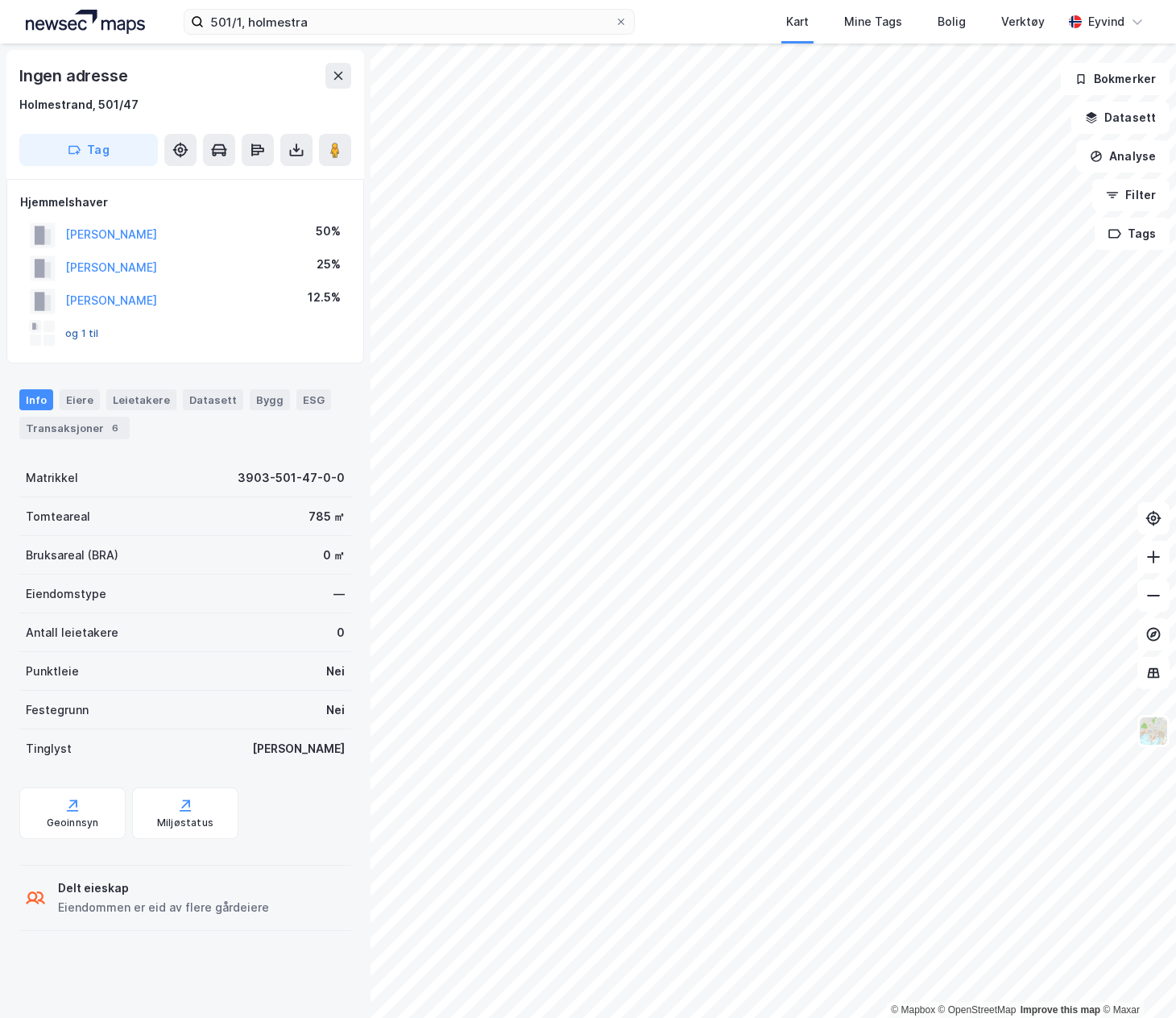
click at [0, 0] on button "og 1 til" at bounding box center [0, 0] width 0 height 0
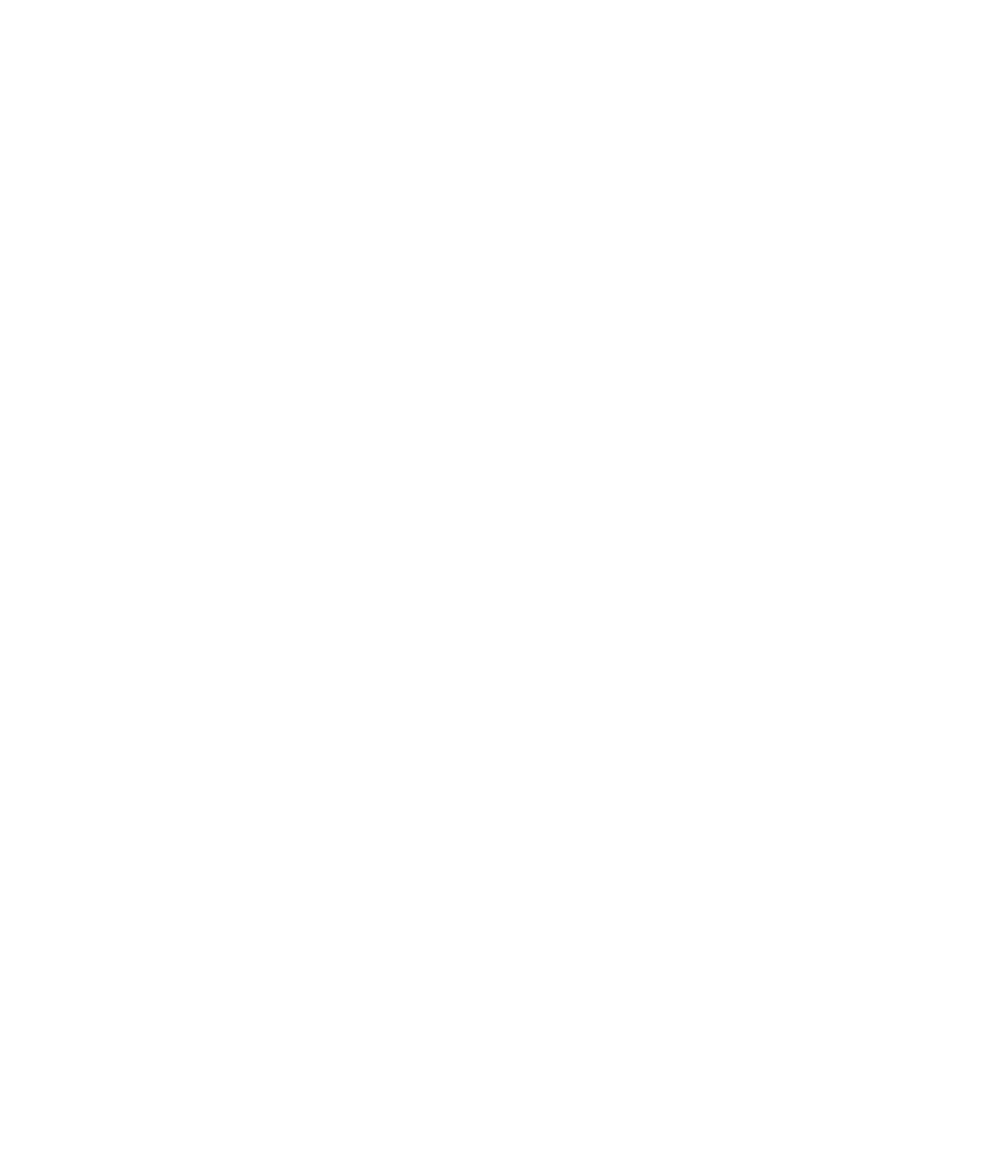
click at [991, 145] on div at bounding box center [496, 578] width 993 height 1156
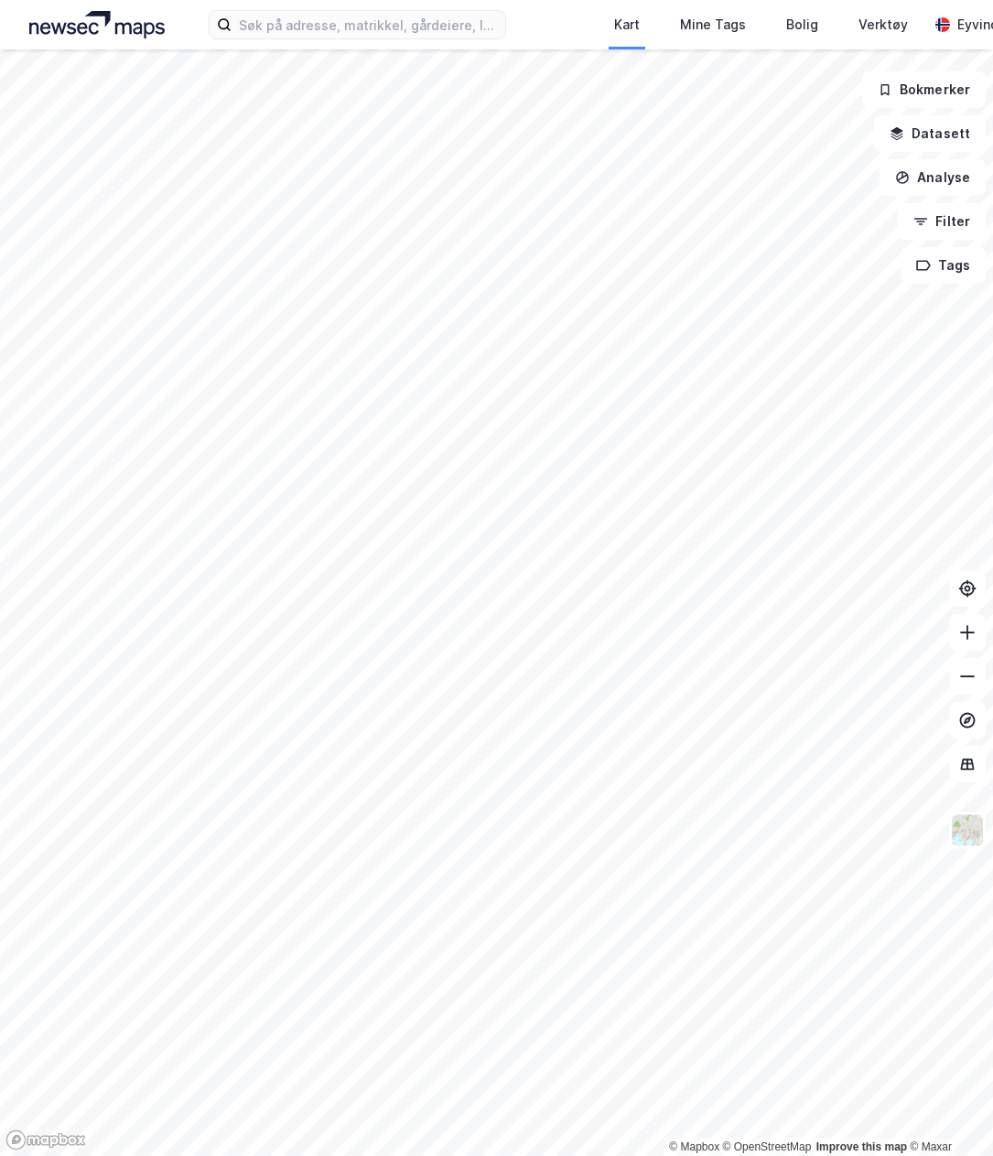
click at [459, 49] on div "Kart Mine Tags Bolig Verktøy Eyvind" at bounding box center [496, 24] width 993 height 49
click at [436, 24] on input at bounding box center [369, 24] width 274 height 27
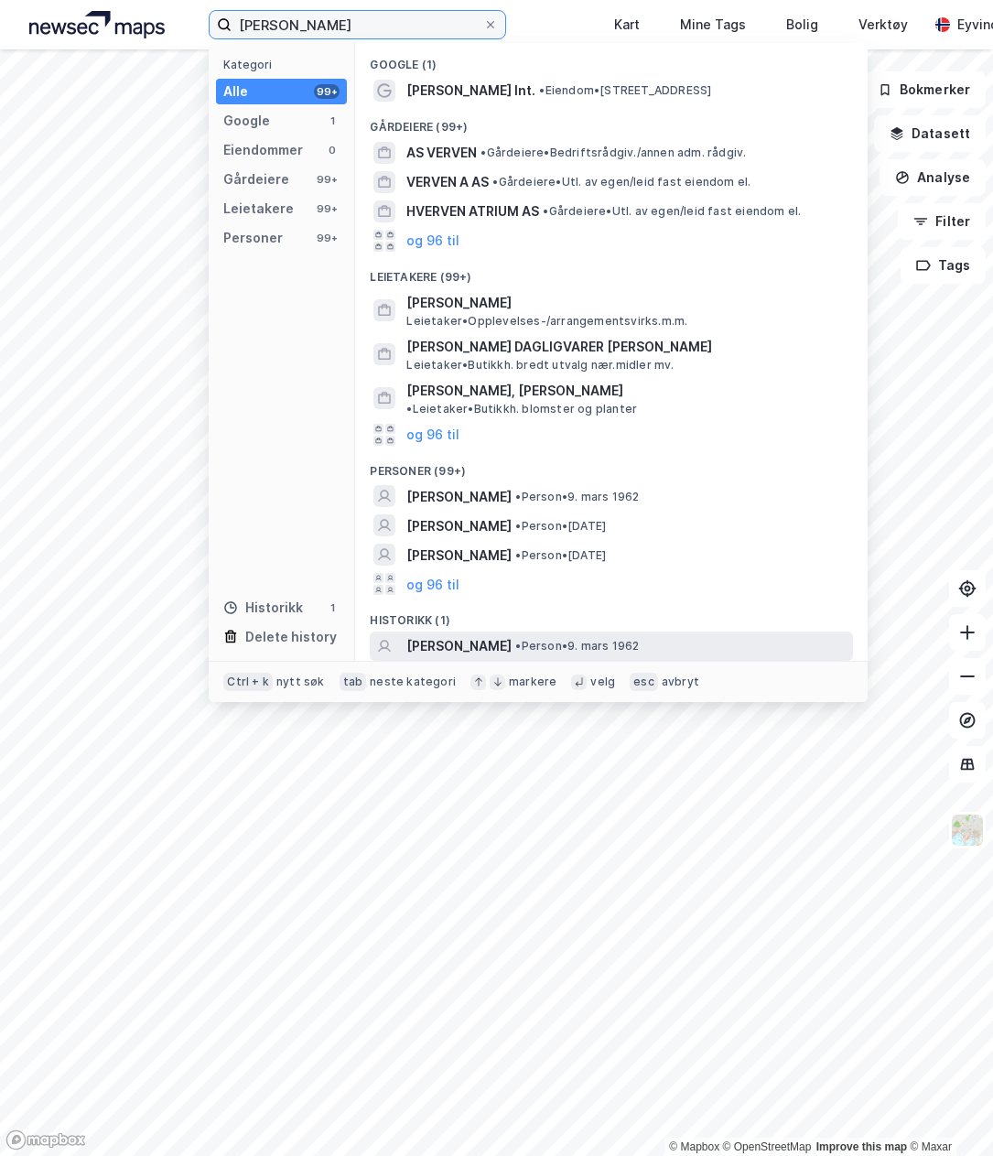
type input "Nina Christin Hverven"
click at [533, 632] on div "NINA CHRISTIN HVERVEN • Person • 9. mars 1962" at bounding box center [611, 646] width 483 height 29
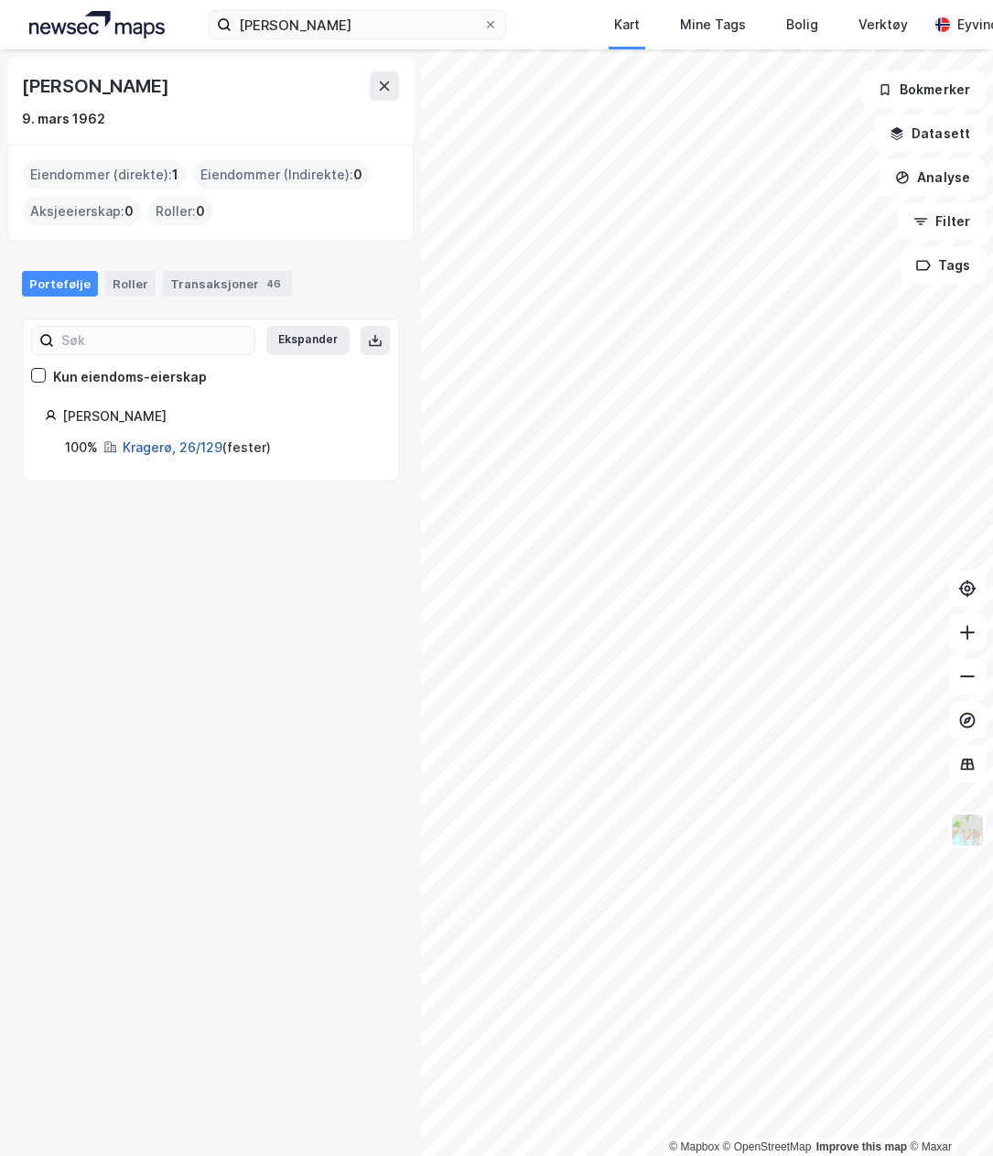
click at [190, 447] on link "Kragerø, 26/129" at bounding box center [173, 447] width 100 height 16
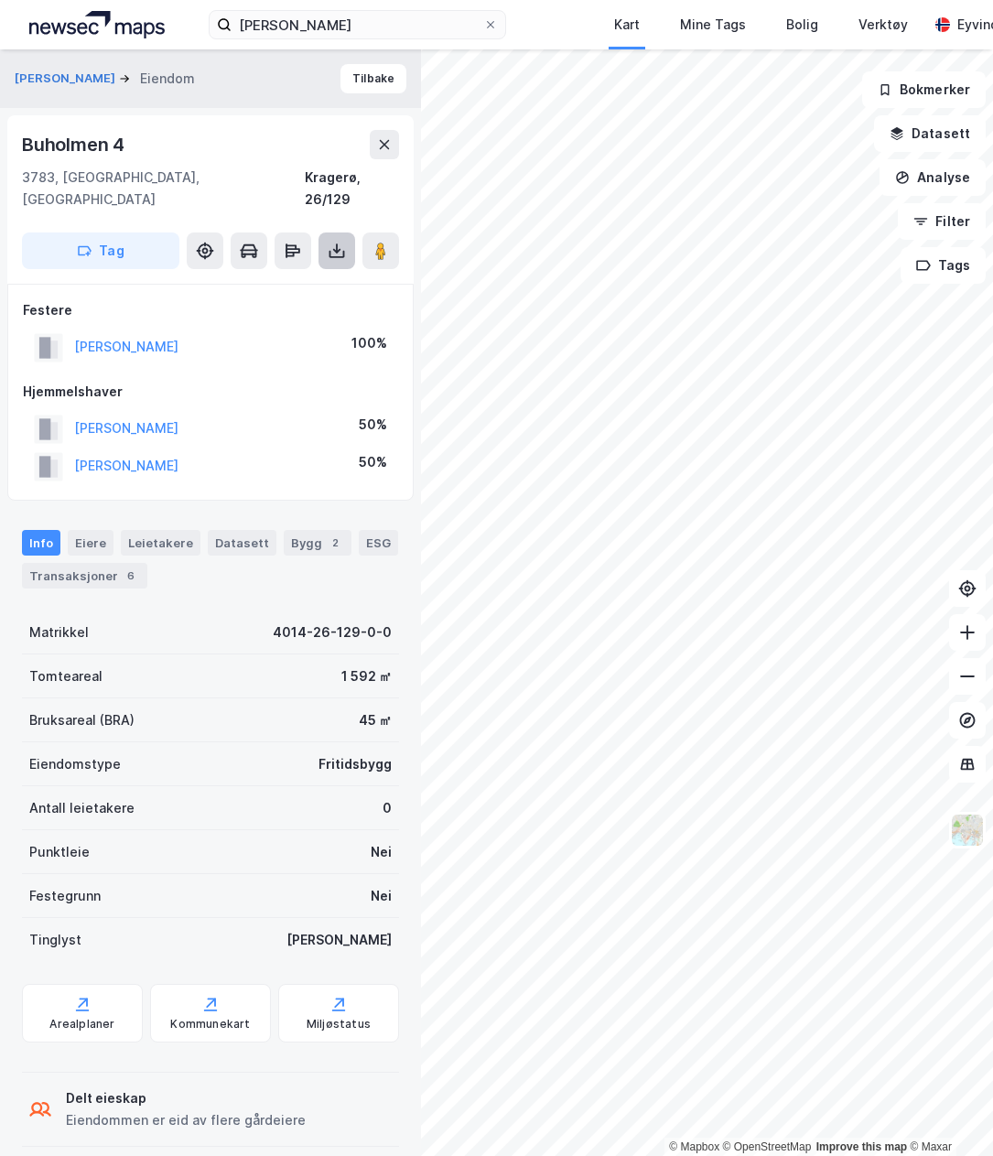
click at [342, 243] on button at bounding box center [337, 250] width 37 height 37
click at [332, 275] on div "Last ned grunnbok" at bounding box center [257, 287] width 195 height 29
drag, startPoint x: 568, startPoint y: 28, endPoint x: 699, endPoint y: 17, distance: 131.3
click at [578, 26] on div "Nina Christin Hverven Kart Mine Tags Bolig Verktøy Eyvind" at bounding box center [496, 24] width 993 height 49
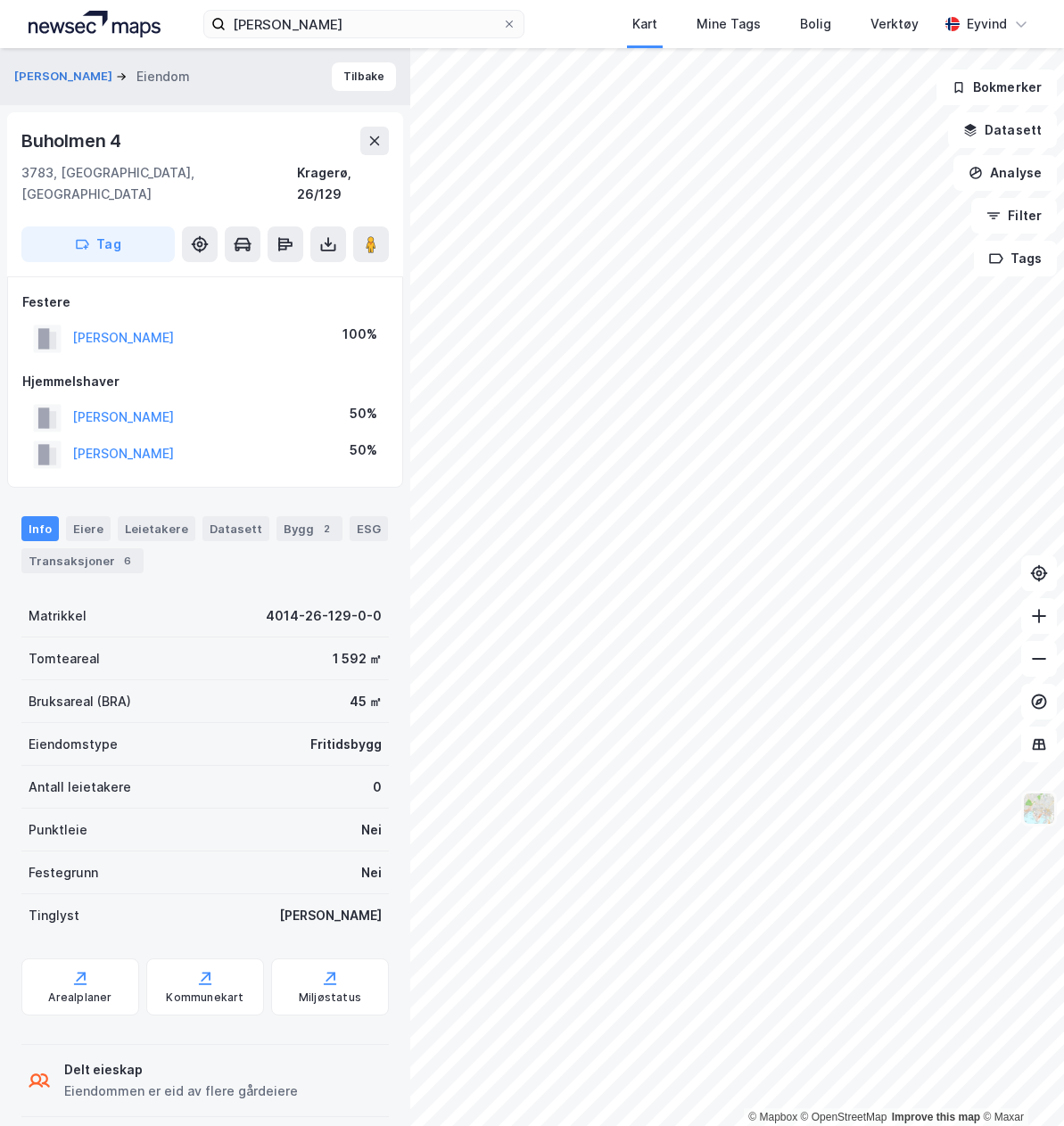
click at [967, 805] on img at bounding box center [1039, 808] width 34 height 34
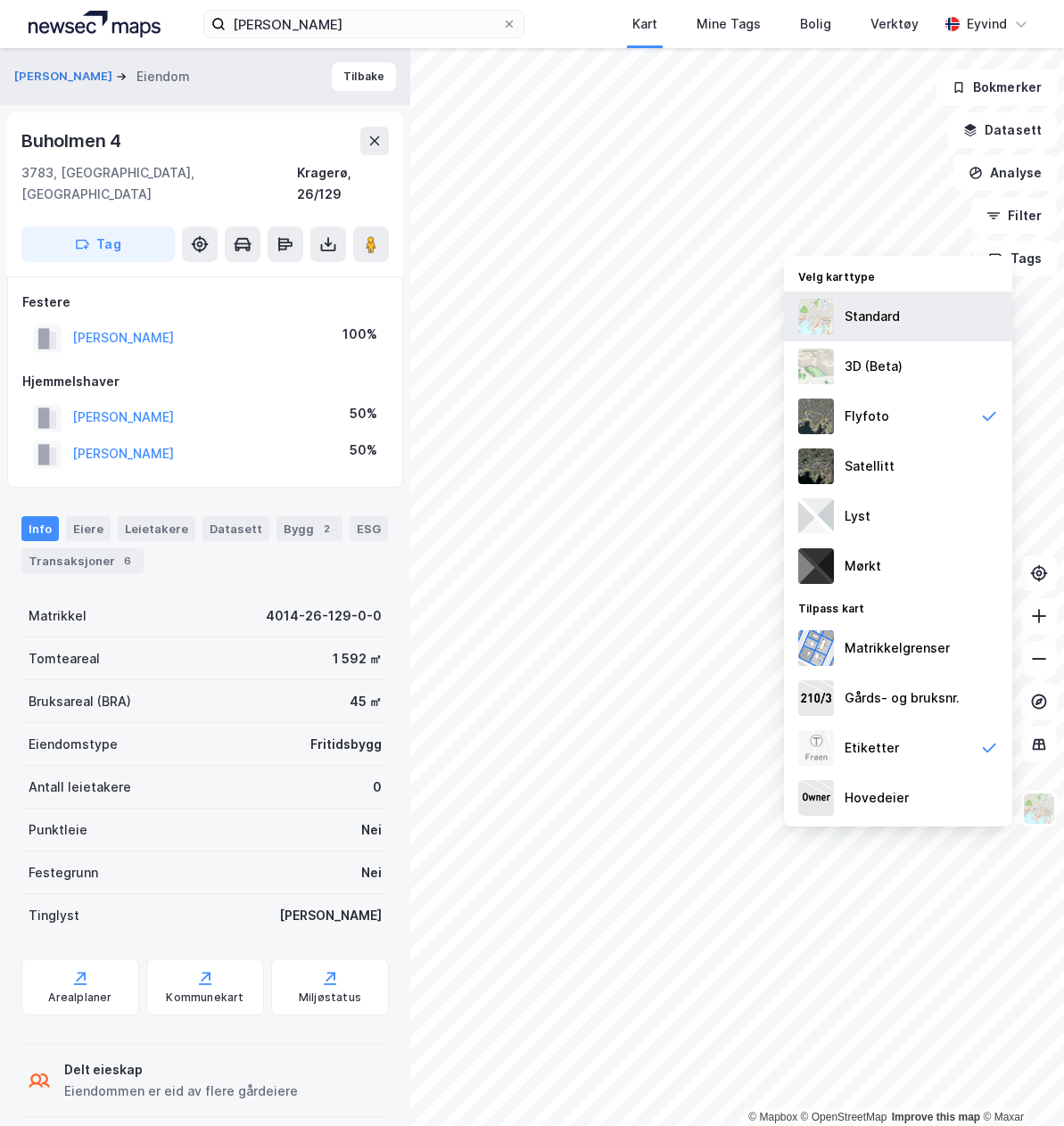
click at [826, 333] on img at bounding box center [816, 317] width 36 height 36
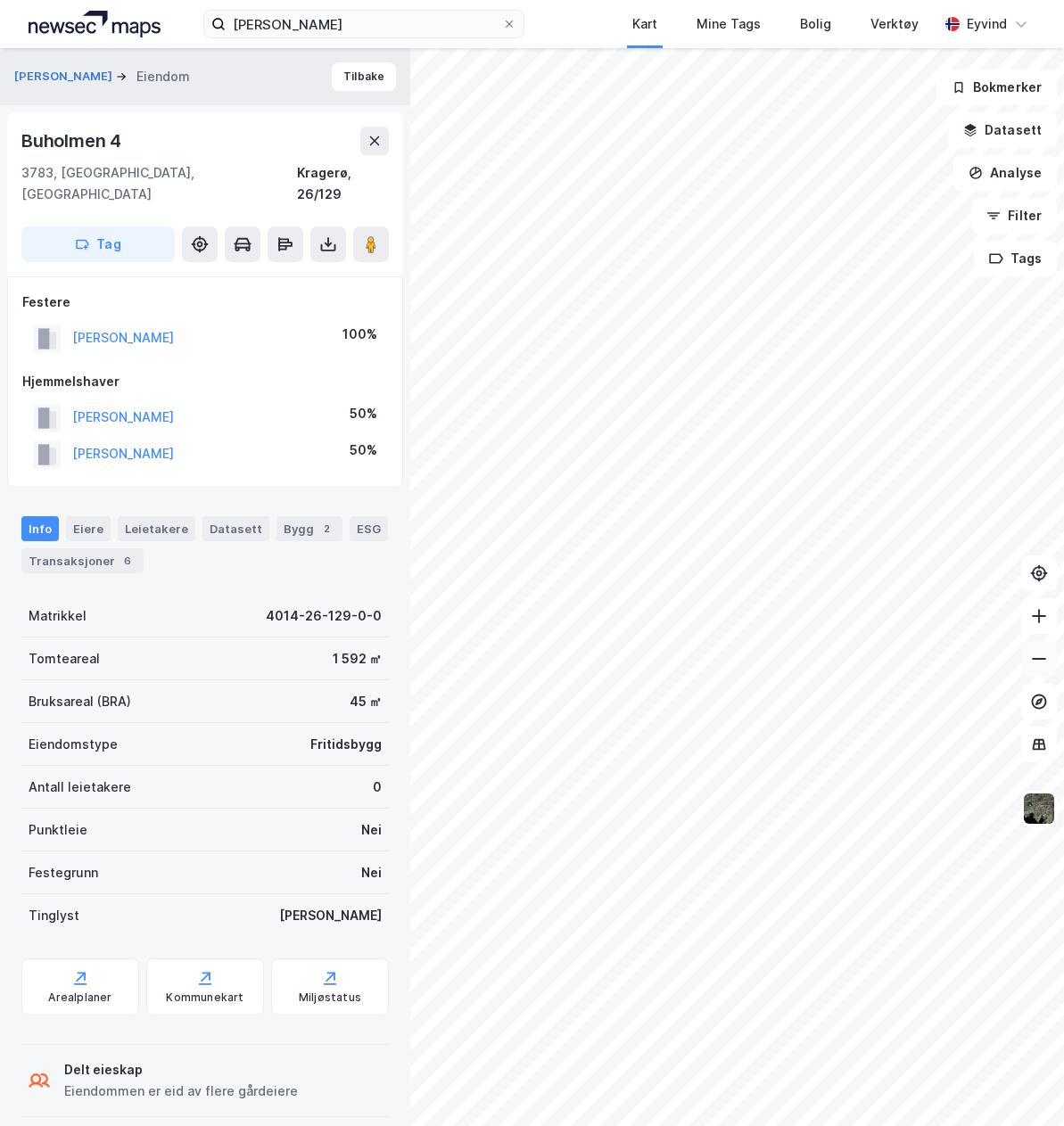
click at [967, 652] on button at bounding box center [1039, 658] width 36 height 36
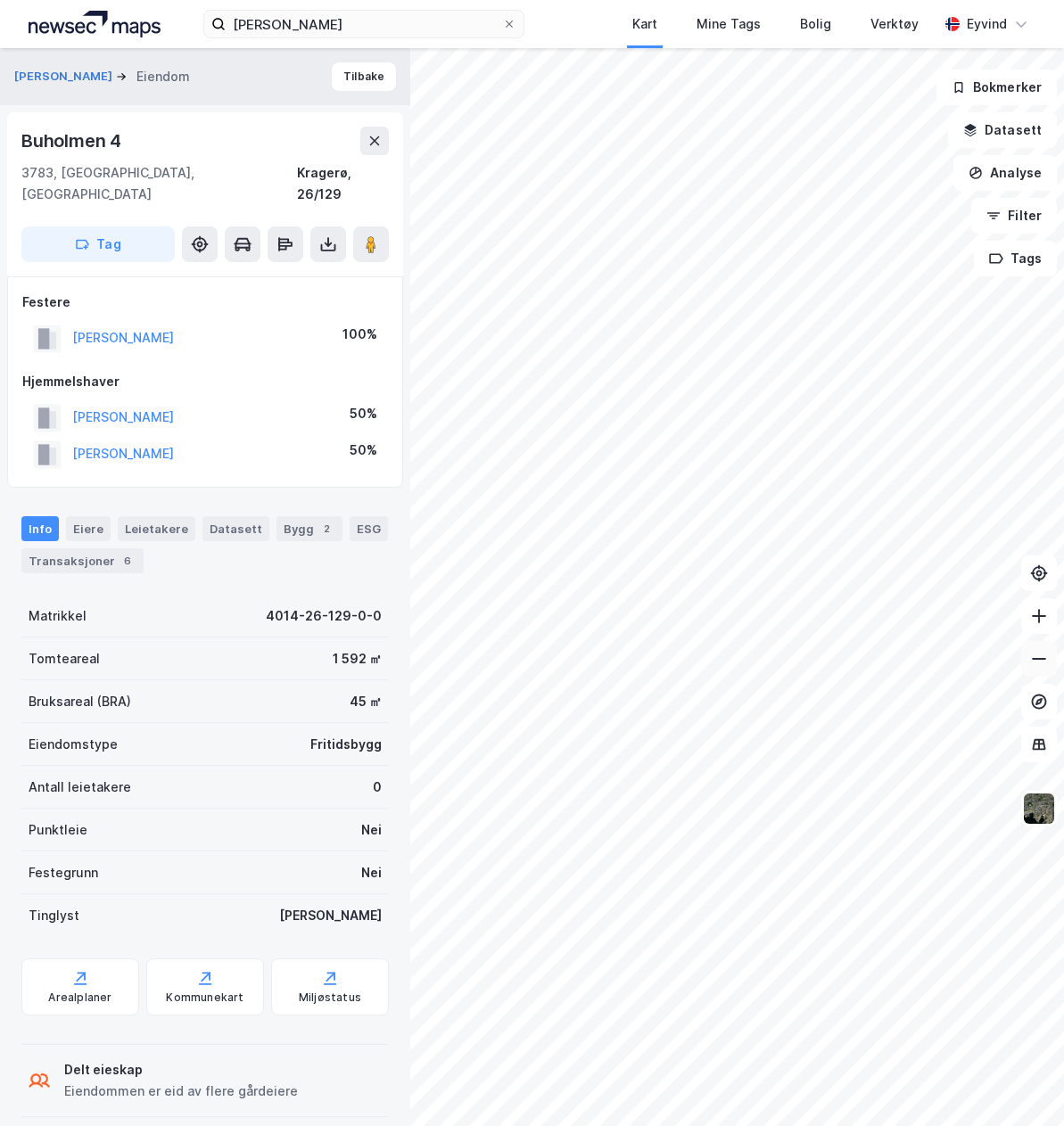
click at [967, 668] on button at bounding box center [1039, 658] width 36 height 36
